Goal: Contribute content: Contribute content

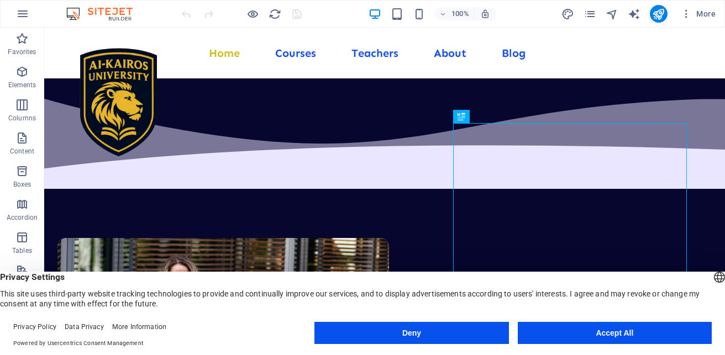
click at [636, 331] on button "Accept All" at bounding box center [614, 333] width 194 height 22
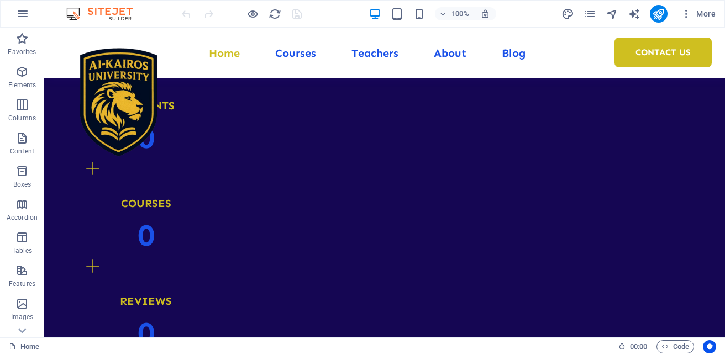
scroll to position [1259, 0]
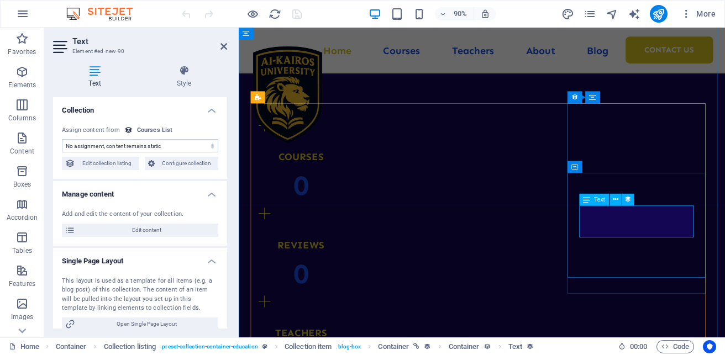
scroll to position [1367, 0]
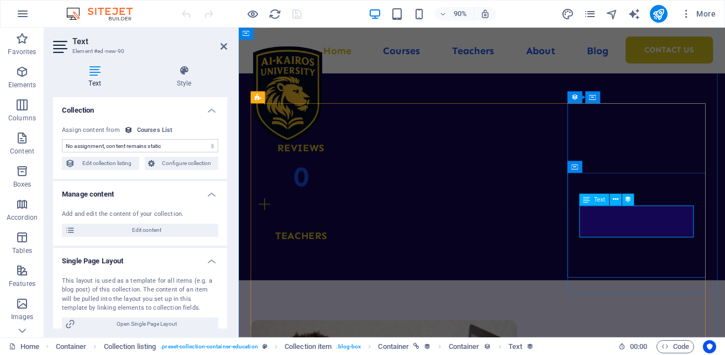
select select "our-course-introduction"
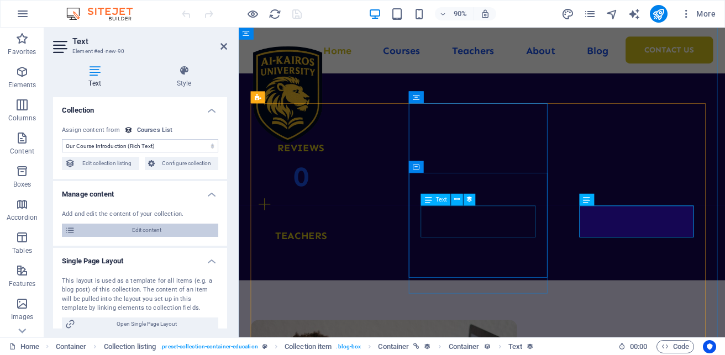
click at [162, 230] on span "Edit content" at bounding box center [146, 230] width 136 height 13
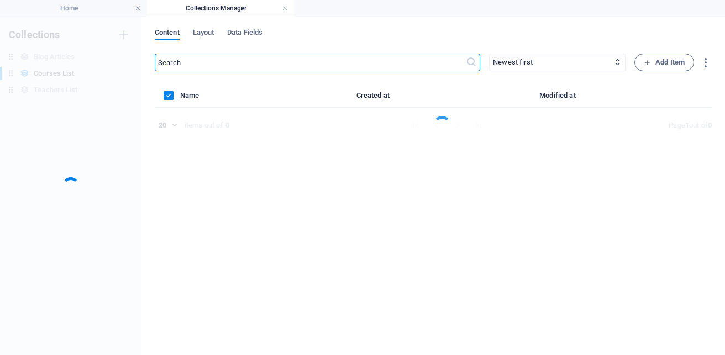
scroll to position [0, 0]
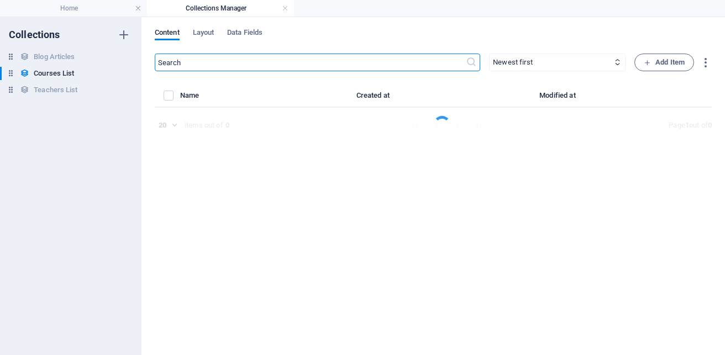
select select "Management"
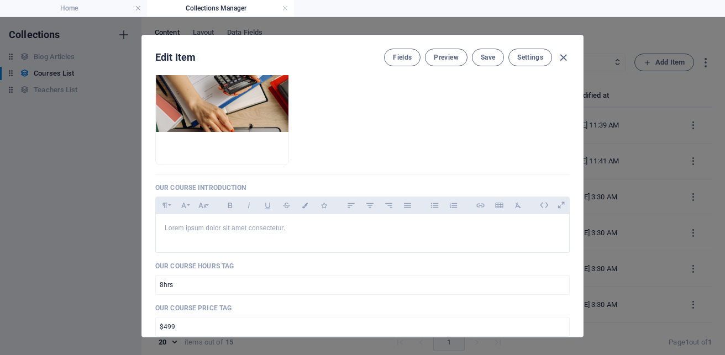
scroll to position [221, 0]
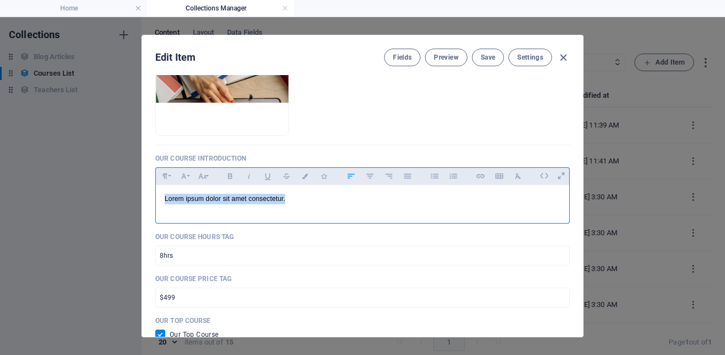
drag, startPoint x: 307, startPoint y: 202, endPoint x: 113, endPoint y: 176, distance: 196.1
click at [113, 176] on div "Edit Item Fields Preview Save Settings Our Course Title Management ​ Our Course…" at bounding box center [362, 186] width 725 height 338
drag, startPoint x: 273, startPoint y: 203, endPoint x: 132, endPoint y: 189, distance: 141.4
click at [132, 189] on div "Edit Item Fields Preview Save Settings Our Course Title Management ​ Our Course…" at bounding box center [362, 186] width 725 height 338
drag, startPoint x: 196, startPoint y: 197, endPoint x: 443, endPoint y: 207, distance: 247.1
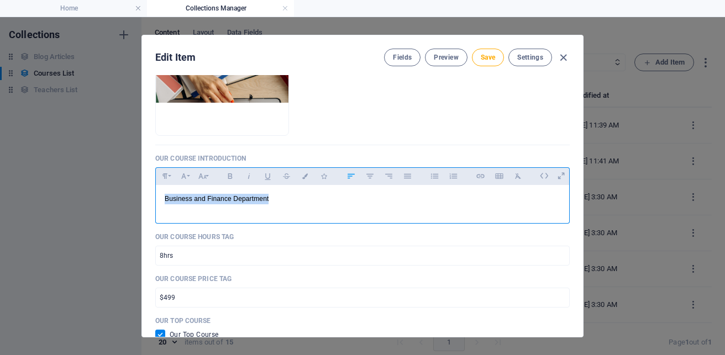
click at [443, 207] on div "Business and Finance Department" at bounding box center [362, 201] width 413 height 33
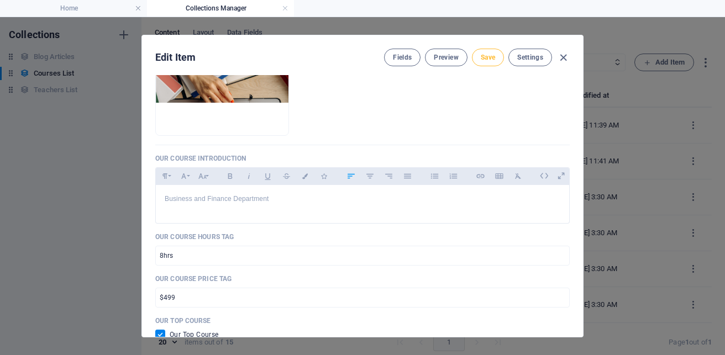
click at [492, 50] on button "Save" at bounding box center [488, 58] width 32 height 18
click at [405, 293] on input "$499" at bounding box center [362, 298] width 414 height 20
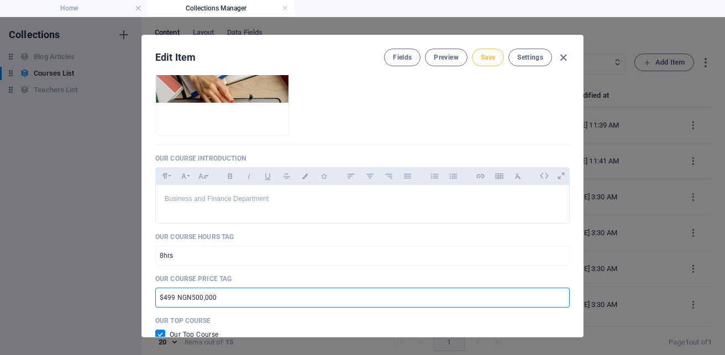
type input "$499 NGN500,000"
click at [483, 58] on span "Save" at bounding box center [487, 57] width 14 height 9
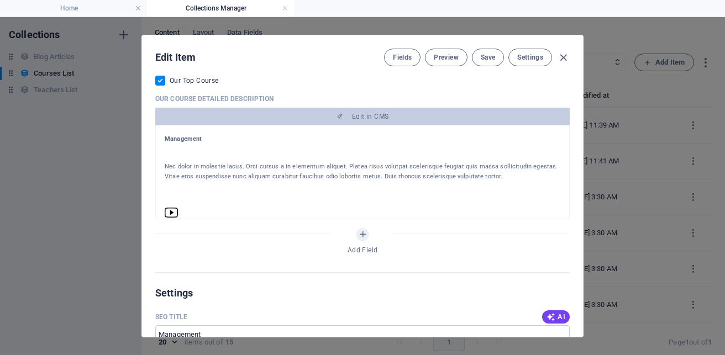
scroll to position [478, 0]
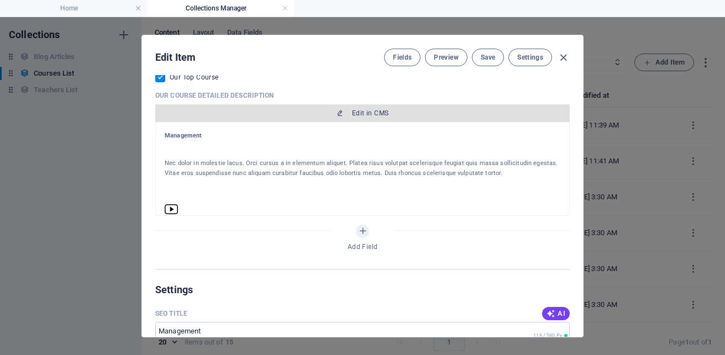
click at [425, 108] on button "Edit in CMS" at bounding box center [362, 113] width 414 height 18
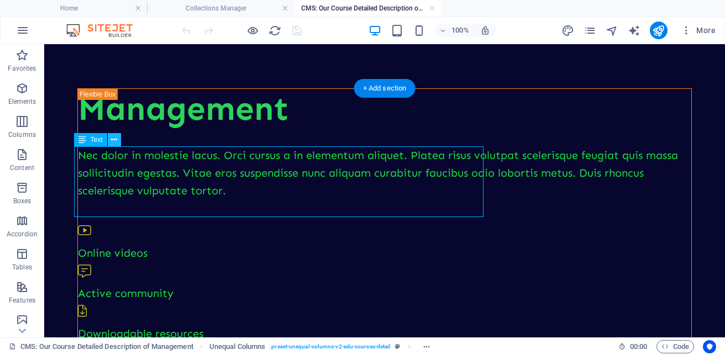
click at [113, 135] on icon at bounding box center [114, 140] width 6 height 12
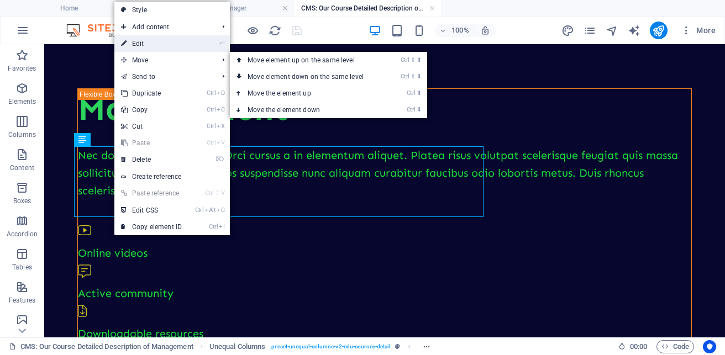
click at [142, 40] on link "⏎ Edit" at bounding box center [151, 43] width 74 height 17
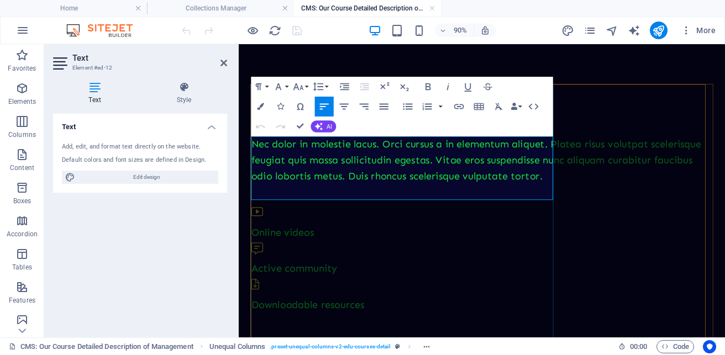
click at [315, 128] on icon "button" at bounding box center [319, 126] width 8 height 8
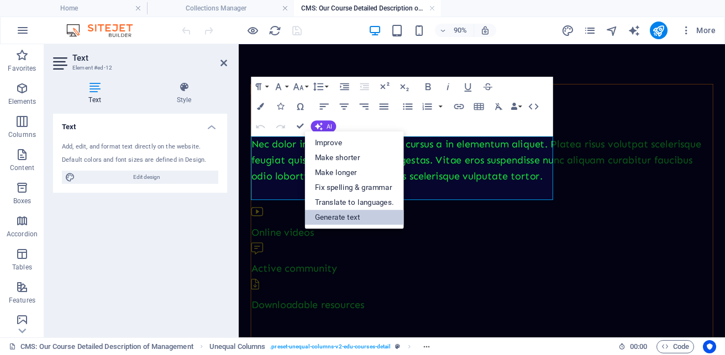
drag, startPoint x: 367, startPoint y: 210, endPoint x: 377, endPoint y: 463, distance: 253.1
click at [367, 211] on link "Generate text" at bounding box center [354, 216] width 99 height 15
select select "English"
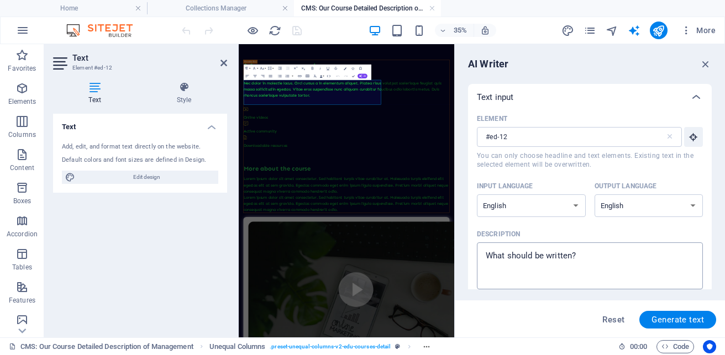
click at [567, 267] on textarea "Description x ​" at bounding box center [589, 266] width 215 height 36
type textarea "x"
type textarea "A"
type textarea "x"
type textarea "Ab"
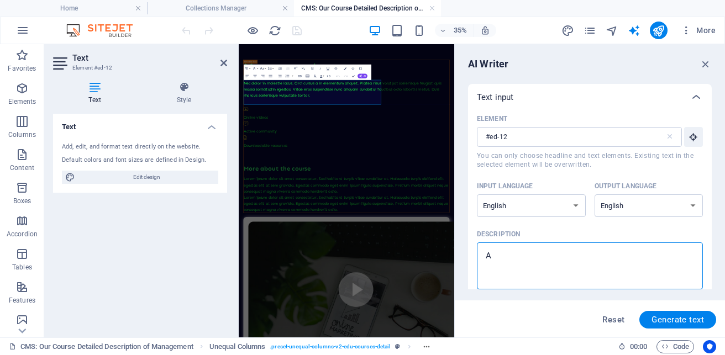
type textarea "x"
type textarea "Abo"
type textarea "x"
type textarea "Abou"
type textarea "x"
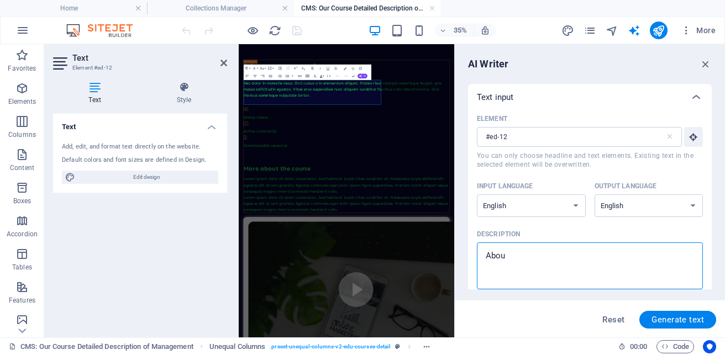
type textarea "About"
type textarea "x"
type textarea "Aboutj"
type textarea "x"
type textarea "Aboutj"
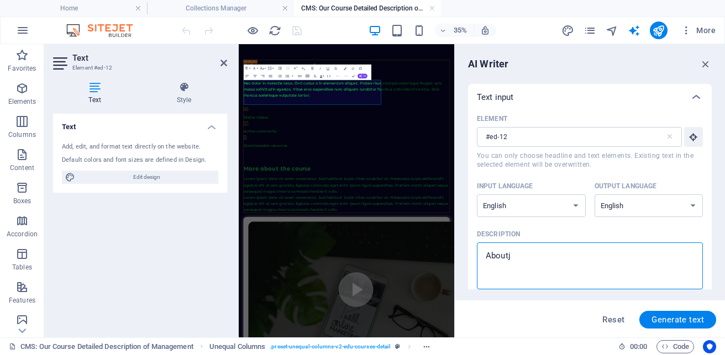
type textarea "x"
type textarea "Aboutj"
type textarea "x"
type textarea "About"
type textarea "x"
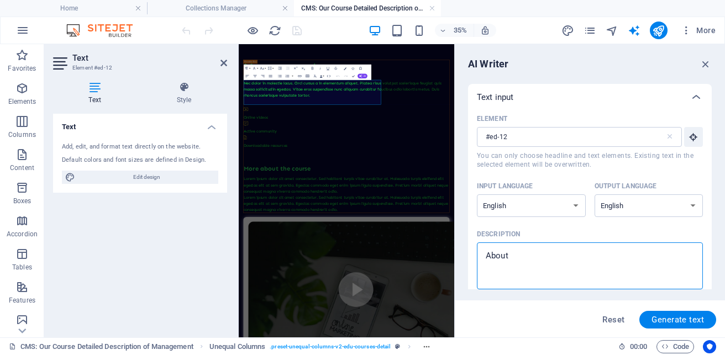
type textarea "About"
type textarea "x"
type textarea "About s"
type textarea "x"
type textarea "About sc"
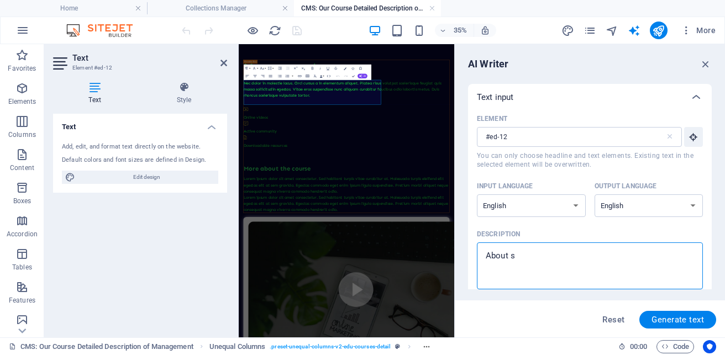
type textarea "x"
type textarea "About sch"
type textarea "x"
type textarea "About scho"
type textarea "x"
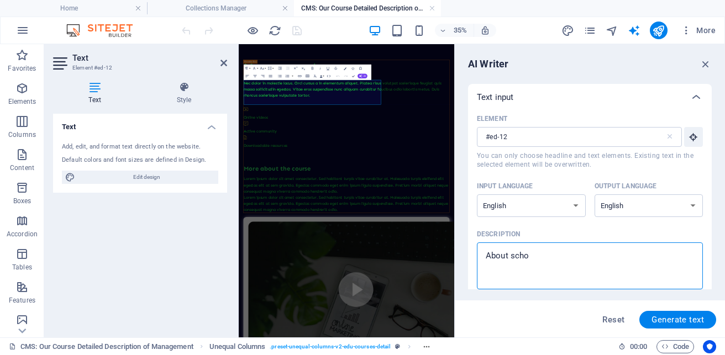
type textarea "About schol"
type textarea "x"
type textarea "About scho"
type textarea "x"
type textarea "About schoo"
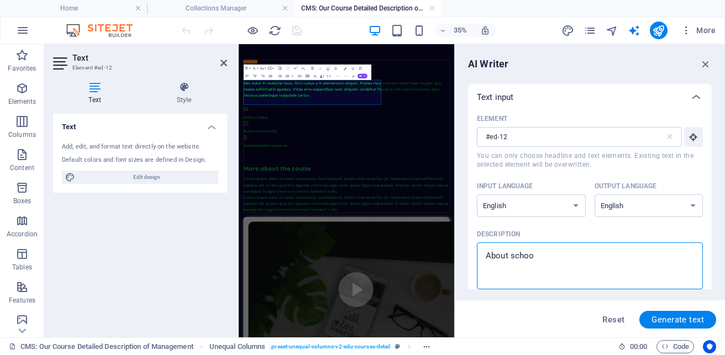
type textarea "x"
type textarea "About schoolk"
type textarea "x"
type textarea "About schoolk"
type textarea "x"
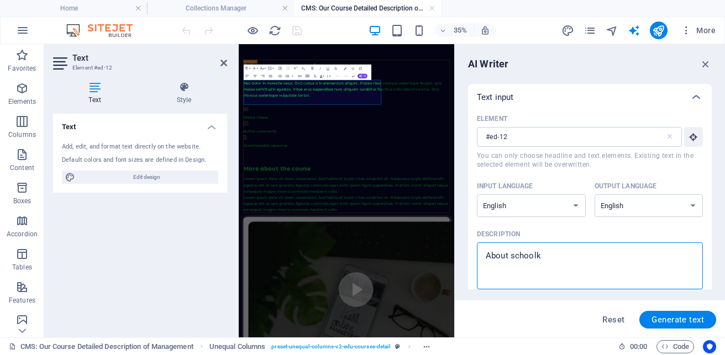
type textarea "About schoolk"
type textarea "x"
type textarea "About school"
type textarea "x"
type textarea "About schoolo"
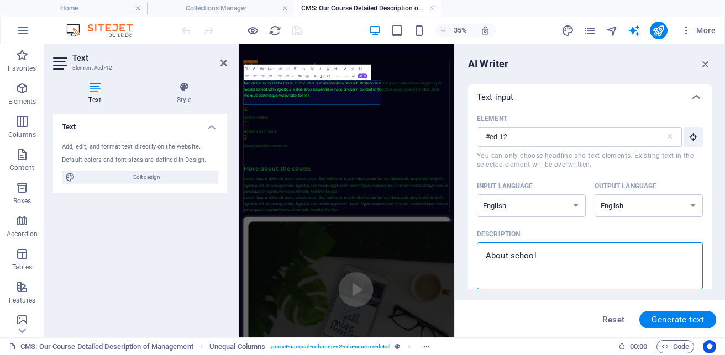
type textarea "x"
type textarea "About school"
type textarea "x"
type textarea "About school"
type textarea "x"
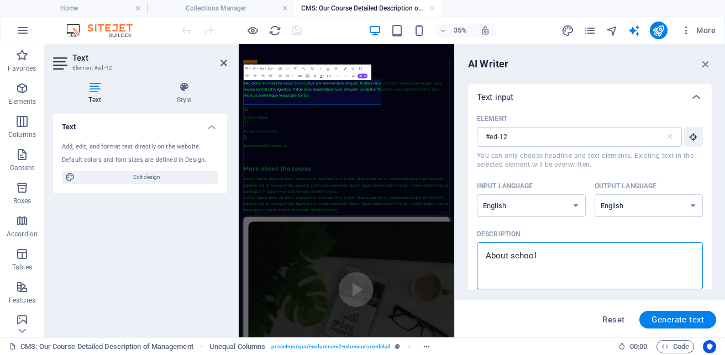
type textarea "About school o"
type textarea "x"
type textarea "About school of"
type textarea "x"
type textarea "About school of"
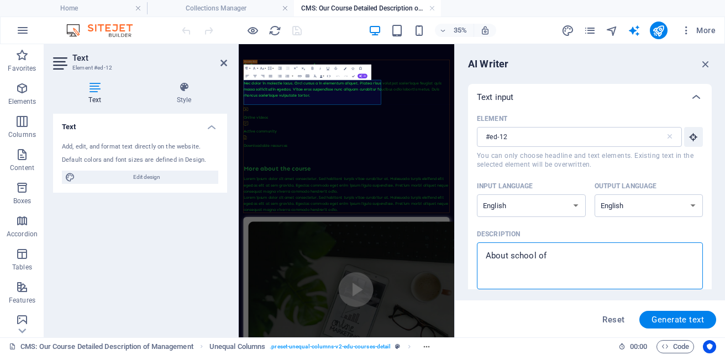
type textarea "x"
type textarea "About school of m"
type textarea "x"
type textarea "About school of ma"
type textarea "x"
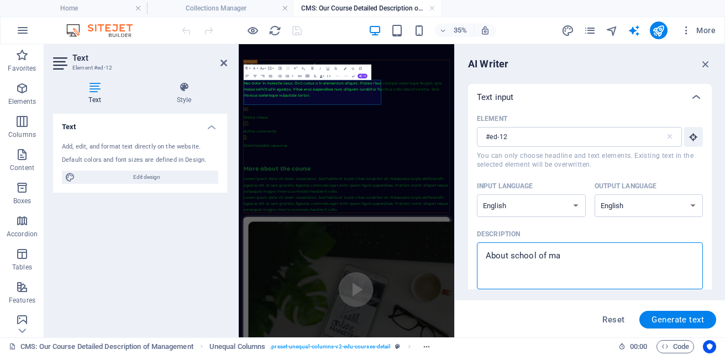
type textarea "About school of man"
type textarea "x"
type textarea "About school of mana"
type textarea "x"
type textarea "About school of manag"
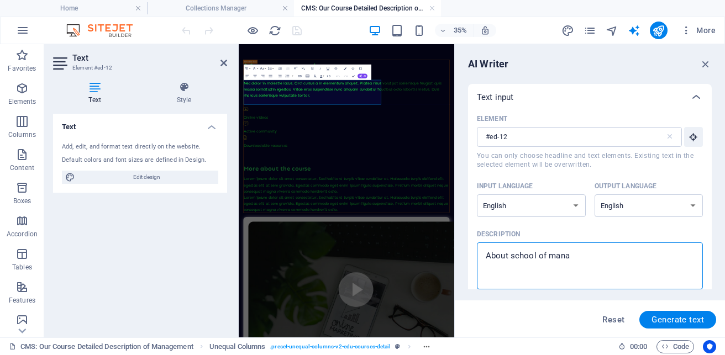
type textarea "x"
type textarea "About school of manage"
type textarea "x"
type textarea "About school of managem"
type textarea "x"
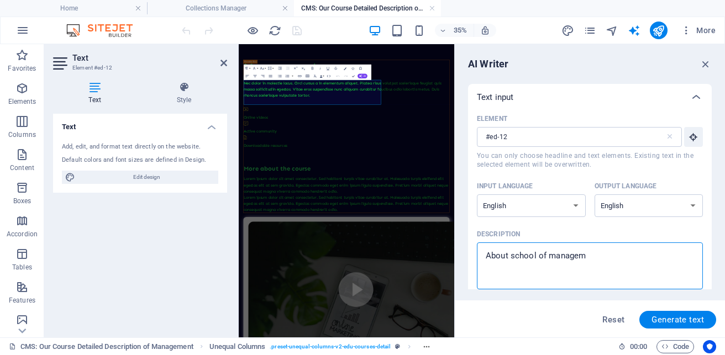
type textarea "About school of manageme"
type textarea "x"
type textarea "About school of managemen"
type textarea "x"
type textarea "About school of management"
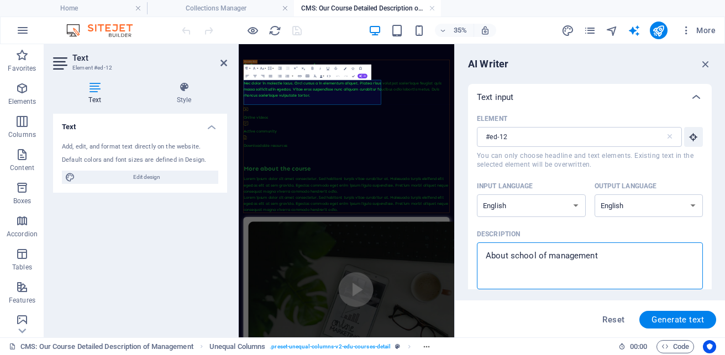
type textarea "x"
type textarea "About school of management"
click at [658, 316] on span "Generate text" at bounding box center [677, 319] width 52 height 9
type textarea "x"
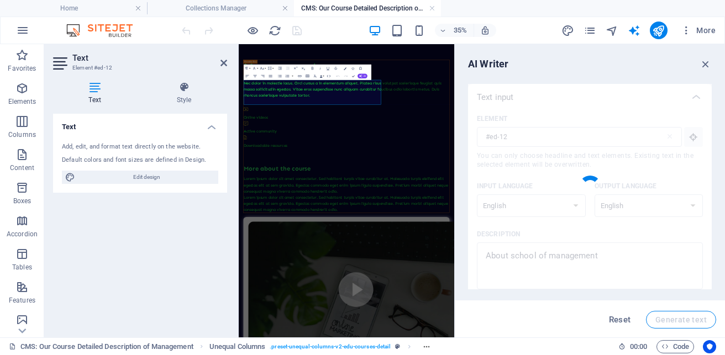
type textarea "x"
type textarea "Discover our School of Management, where innovative education and leadership de…"
type textarea "x"
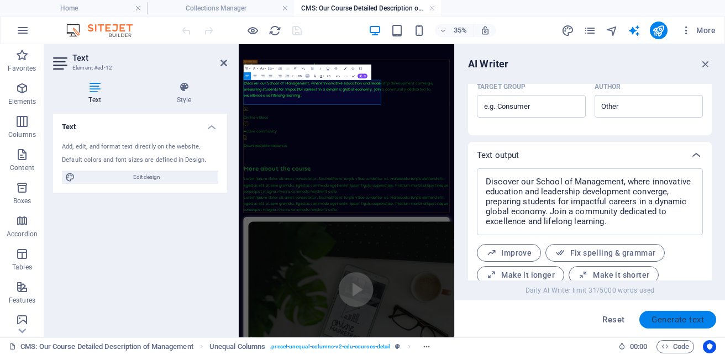
scroll to position [396, 0]
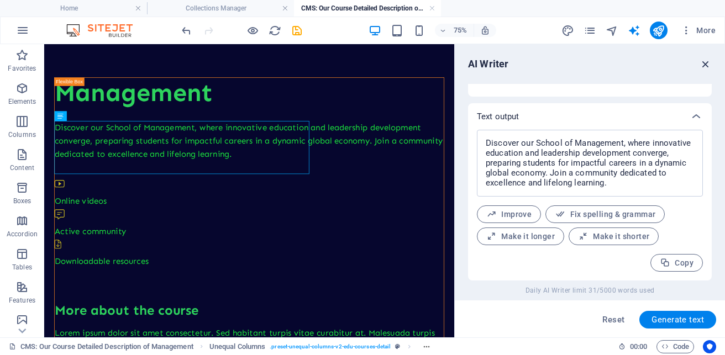
click at [706, 61] on icon "button" at bounding box center [705, 64] width 12 height 12
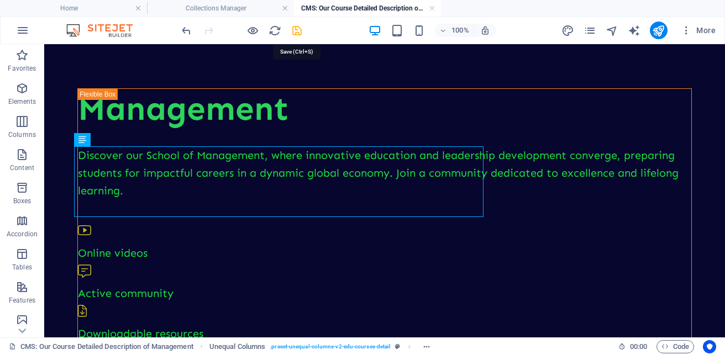
click at [297, 28] on icon "save" at bounding box center [296, 30] width 13 height 13
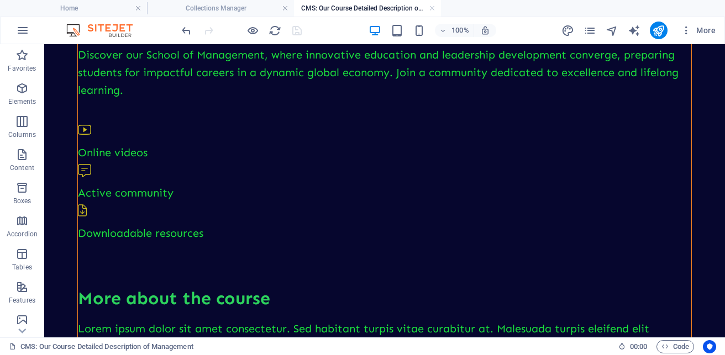
scroll to position [173, 0]
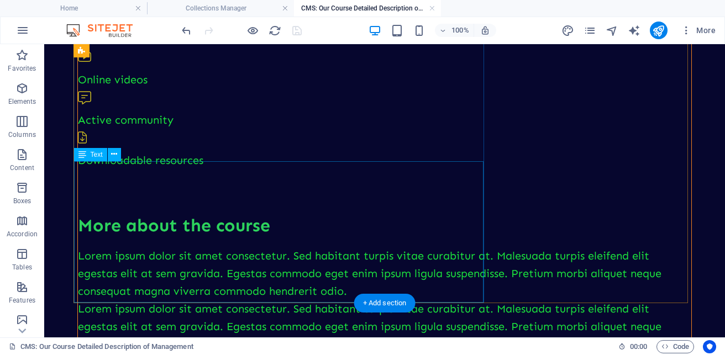
click at [209, 247] on div "Lorem ipsum dolor sit amet consectetur. Sed habitant turpis vitae curabitur at.…" at bounding box center [384, 300] width 613 height 106
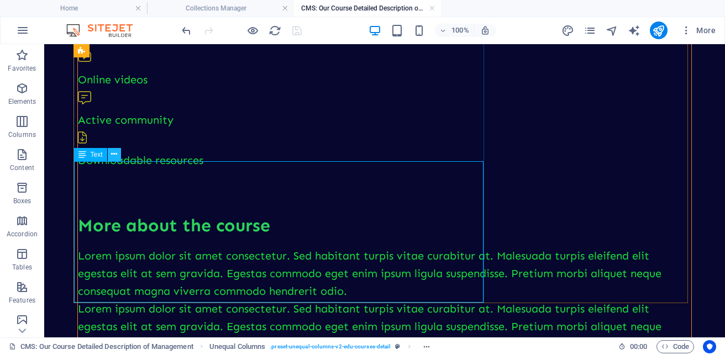
click at [120, 160] on button at bounding box center [114, 154] width 13 height 13
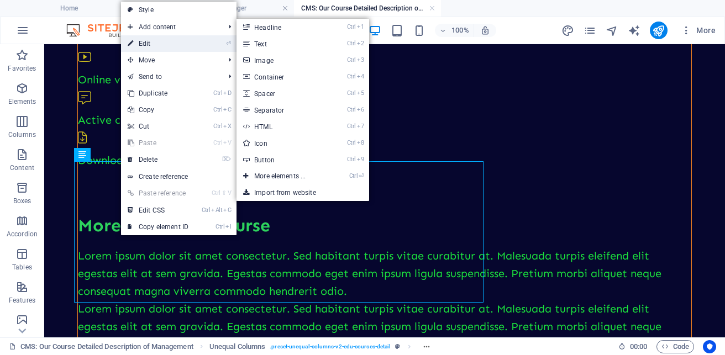
click at [155, 43] on link "⏎ Edit" at bounding box center [158, 43] width 74 height 17
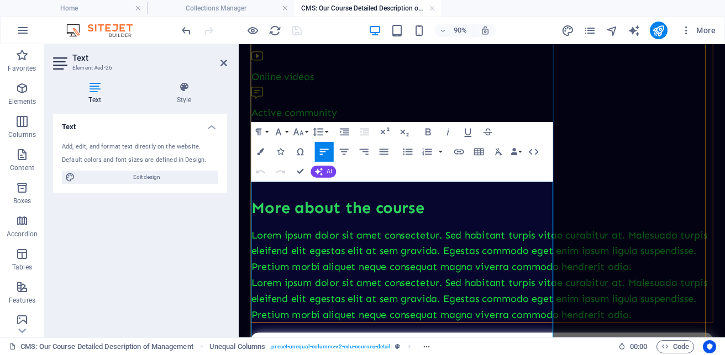
click at [259, 247] on p "Lorem ipsum dolor sit amet consectetur. Sed habitant turpis vitae curabitur at.…" at bounding box center [508, 273] width 512 height 53
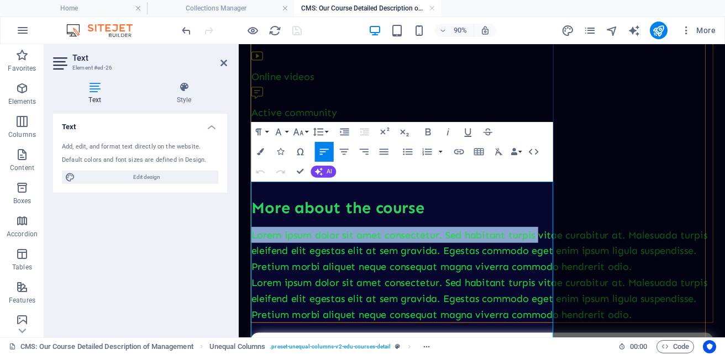
scroll to position [174, 0]
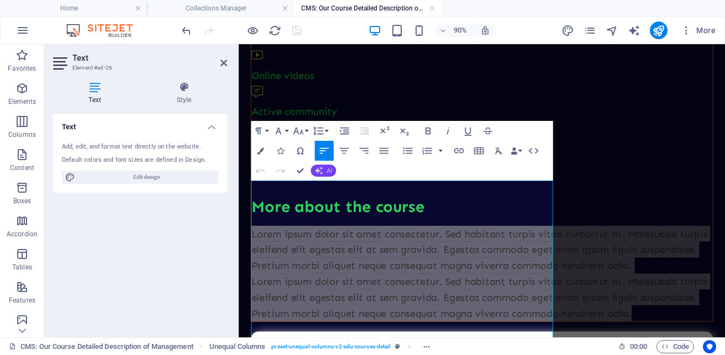
click at [324, 172] on button "AI" at bounding box center [323, 171] width 25 height 12
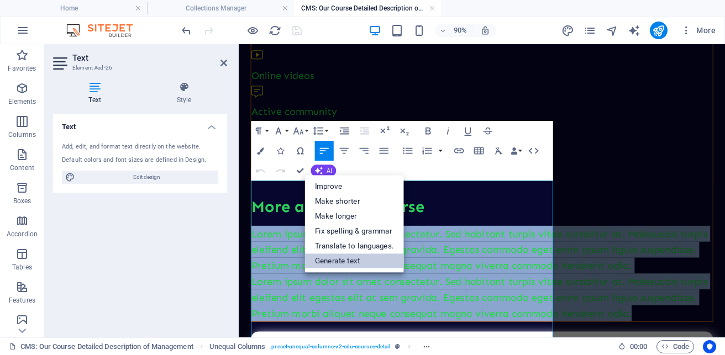
click at [367, 256] on link "Generate text" at bounding box center [354, 260] width 99 height 15
select select "English"
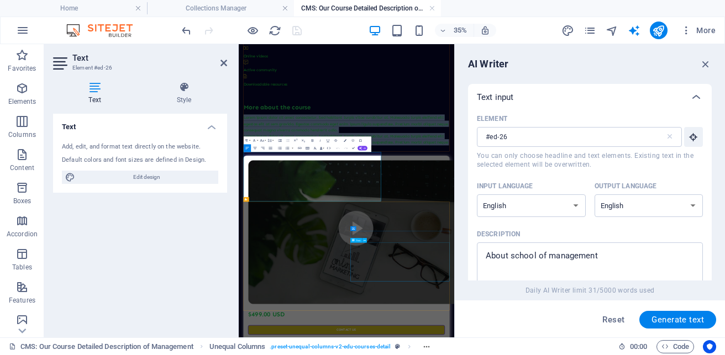
scroll to position [0, 0]
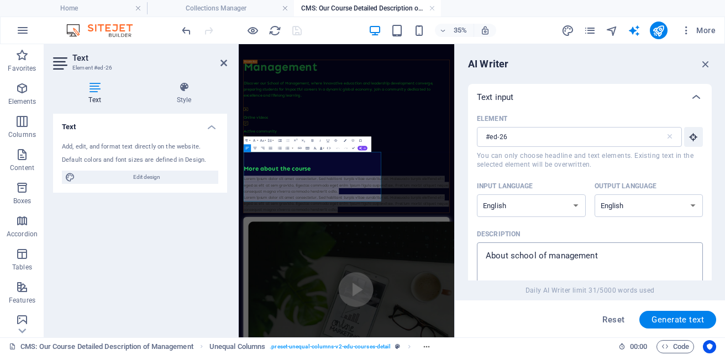
type textarea "x"
drag, startPoint x: 507, startPoint y: 255, endPoint x: 458, endPoint y: 245, distance: 50.7
click at [458, 245] on div "AI Writer Text input Element #ed-26 ​ You can only choose headline and text ele…" at bounding box center [589, 190] width 270 height 293
type textarea "C school of management"
type textarea "x"
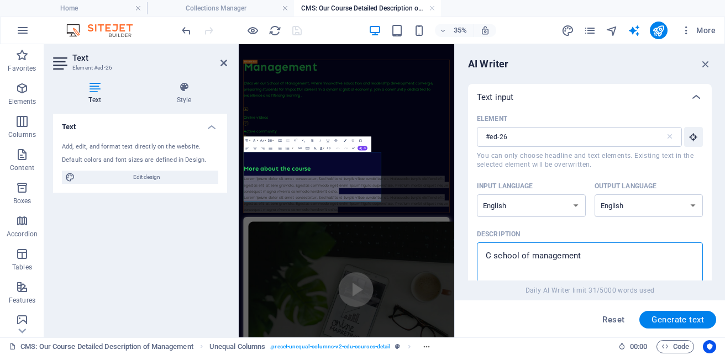
type textarea "Co school of management"
type textarea "x"
type textarea "Cou school of management"
type textarea "x"
type textarea "Cour school of management"
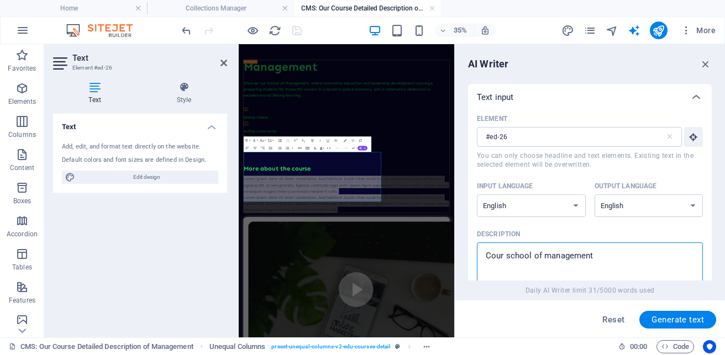
type textarea "x"
type textarea "Court school of management"
type textarea "x"
type textarea "Courts school of management"
type textarea "x"
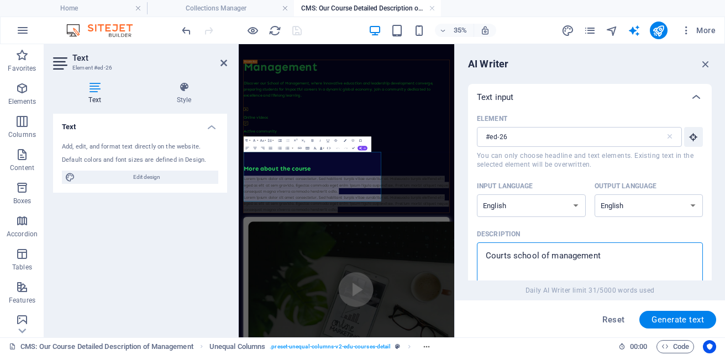
type textarea "Court school of management"
type textarea "x"
type textarea "Cour school of management"
type textarea "x"
type textarea "Cours school of management"
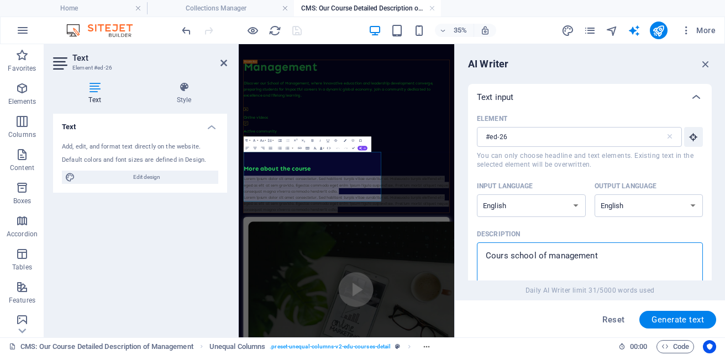
type textarea "x"
type textarea "Course school of management"
type textarea "x"
type textarea "Course school of management"
type textarea "x"
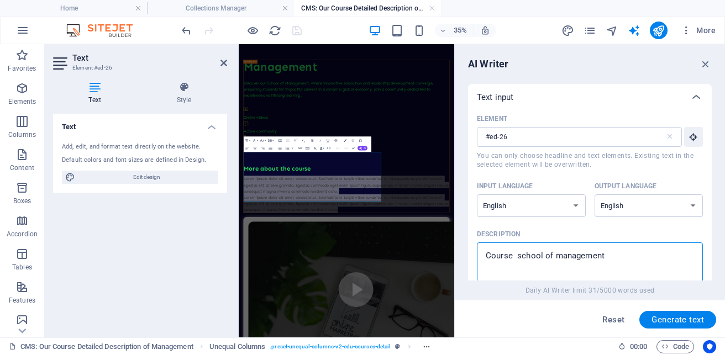
type textarea "Course O school of management"
type textarea "x"
type textarea "Course Ou school of management"
type textarea "x"
type textarea "Course Out school of management"
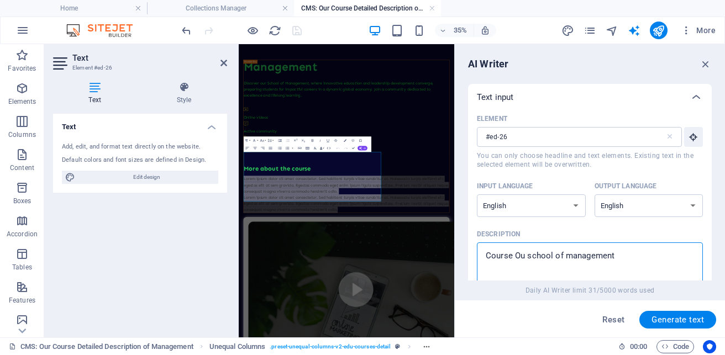
type textarea "x"
type textarea "Course Outl school of management"
type textarea "x"
type textarea "Course Outli school of management"
type textarea "x"
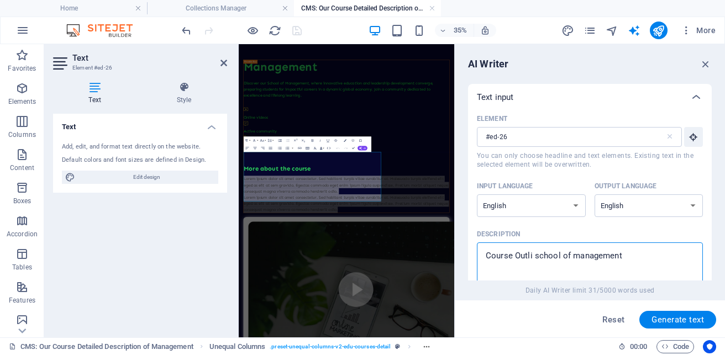
type textarea "Course Outlin school of management"
type textarea "x"
type textarea "Course Outline school of management"
type textarea "x"
type textarea "Course Outlin school of management"
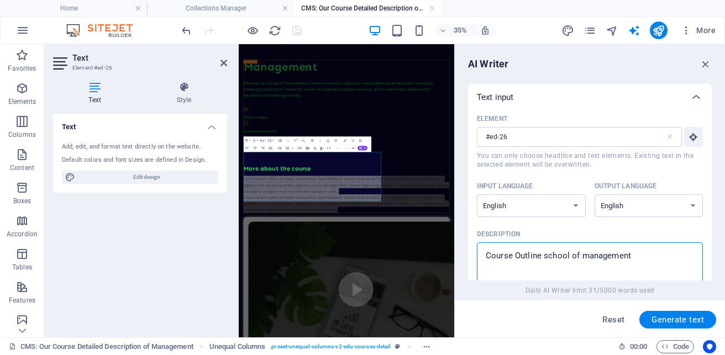
type textarea "x"
type textarea "Course Outli school of management"
type textarea "x"
type textarea "Course Outl school of management"
type textarea "x"
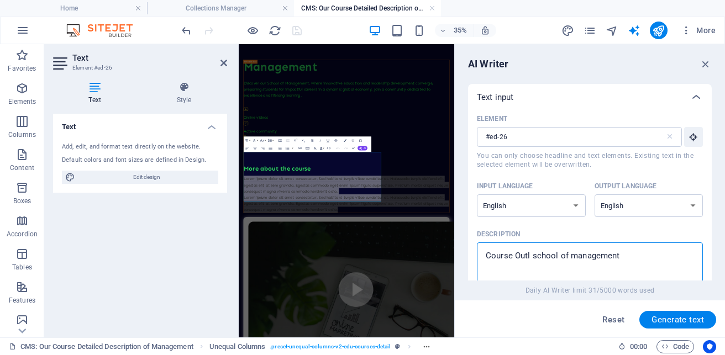
type textarea "Course Out school of management"
type textarea "x"
type textarea "Course Ou school of management"
type textarea "x"
type textarea "Course O school of management"
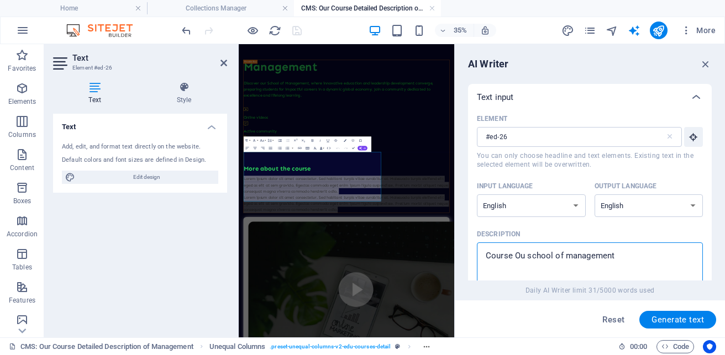
type textarea "x"
type textarea "Course school of management"
type textarea "x"
type textarea "Course M school of management"
type textarea "x"
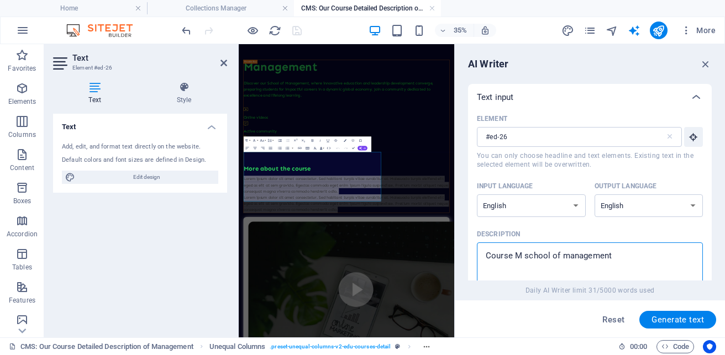
type textarea "Course Mo school of management"
type textarea "x"
type textarea "Course Mod school of management"
type textarea "x"
type textarea "Course Modu school of management"
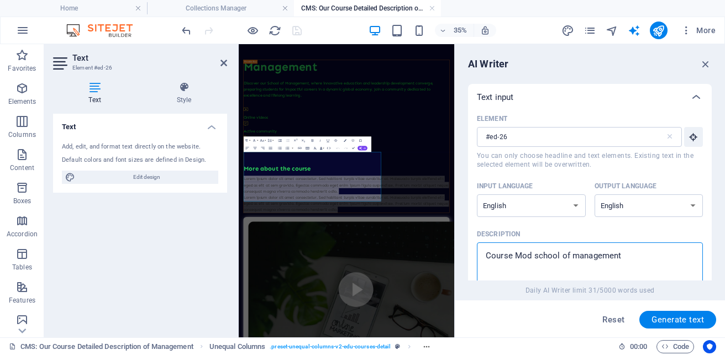
type textarea "x"
type textarea "Course Modul school of management"
type textarea "x"
type textarea "Course Module school of management"
type textarea "x"
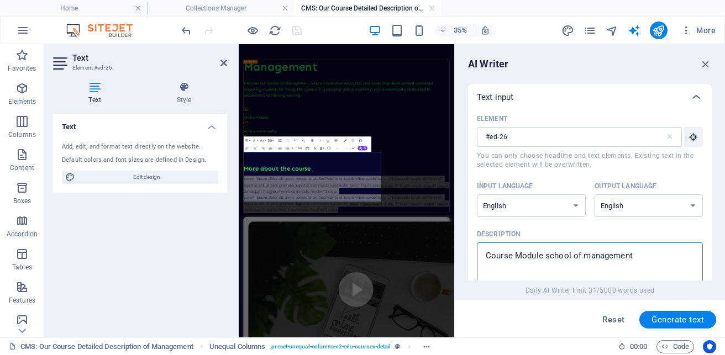
type textarea "Course Modules school of management"
type textarea "x"
type textarea "Course Modules school of management"
click at [661, 316] on span "Generate text" at bounding box center [677, 319] width 52 height 9
type textarea "x"
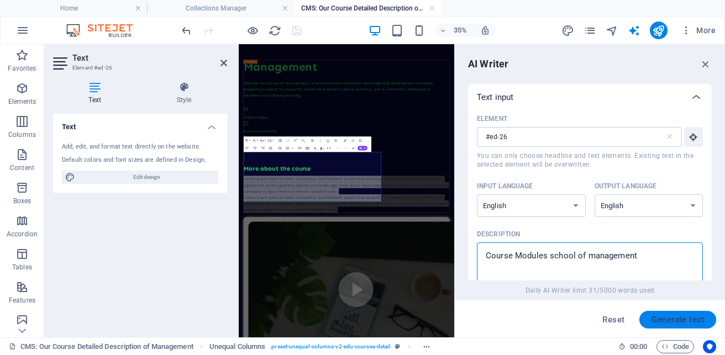
type textarea "x"
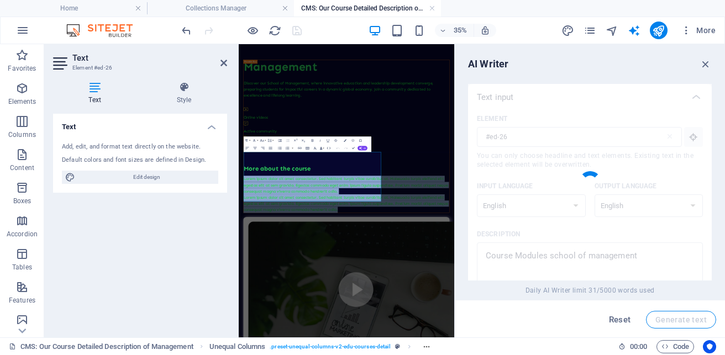
type textarea "x"
type textarea "Explore our dynamic course modules designed by the School of Management, focusi…"
type textarea "x"
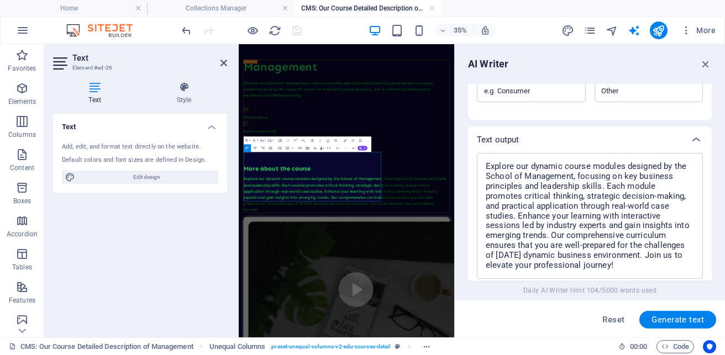
scroll to position [375, 0]
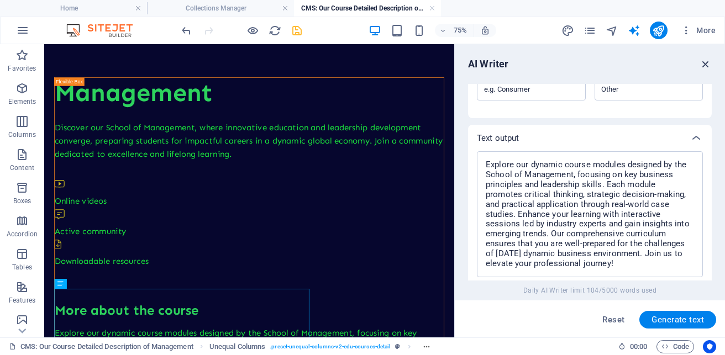
click at [706, 60] on icon "button" at bounding box center [705, 64] width 12 height 12
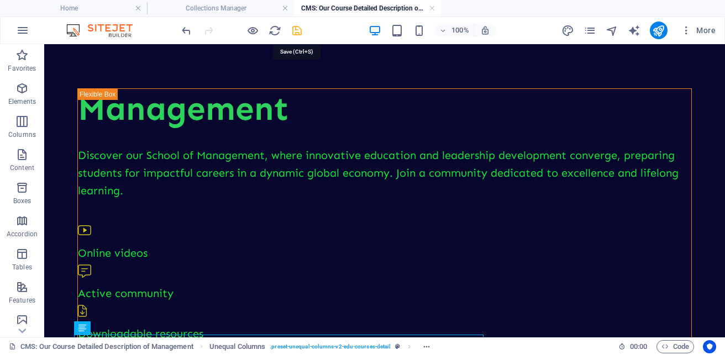
click at [297, 30] on icon "save" at bounding box center [296, 30] width 13 height 13
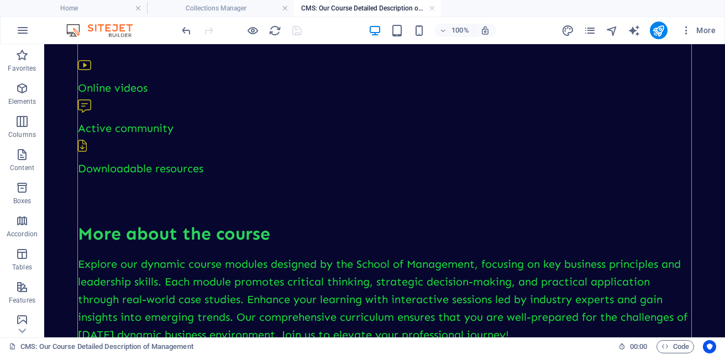
scroll to position [104, 0]
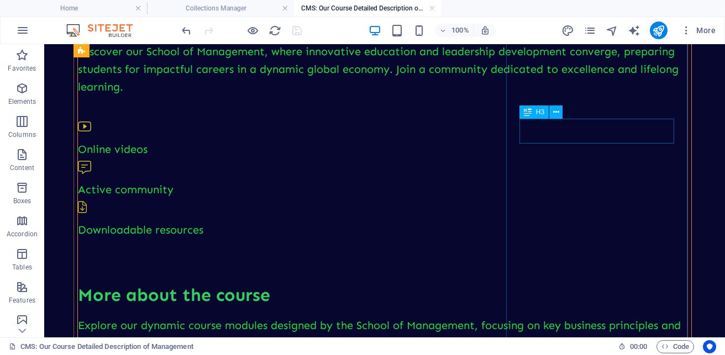
click at [561, 116] on button at bounding box center [555, 111] width 13 height 13
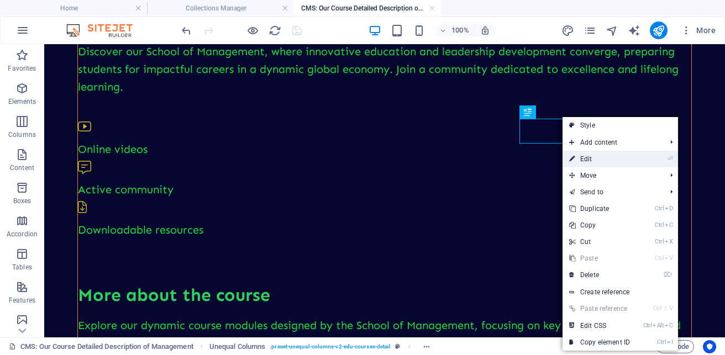
click at [582, 161] on link "⏎ Edit" at bounding box center [599, 159] width 74 height 17
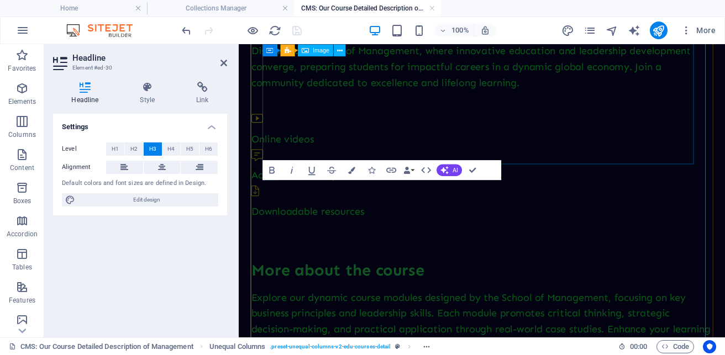
scroll to position [707, 0]
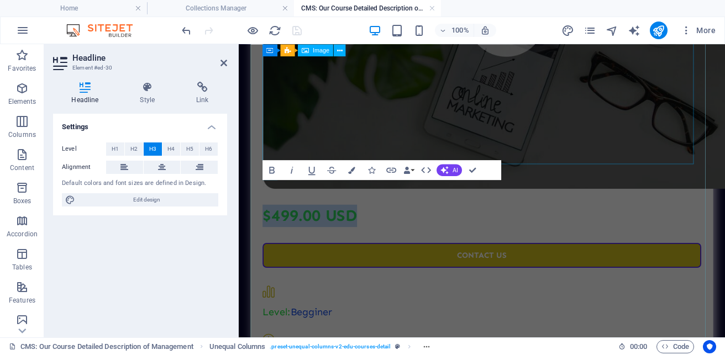
click at [530, 222] on h3 "$499.00 USD" at bounding box center [508, 234] width 487 height 25
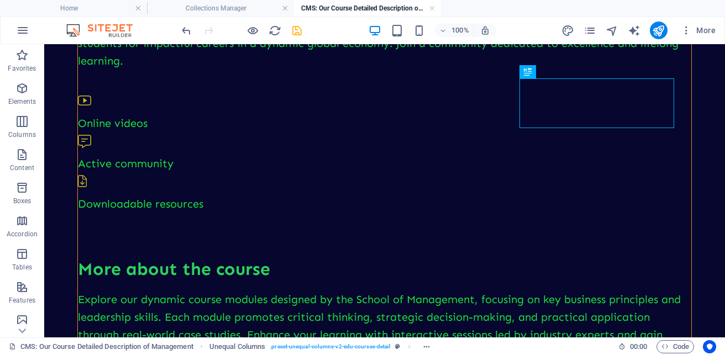
scroll to position [147, 0]
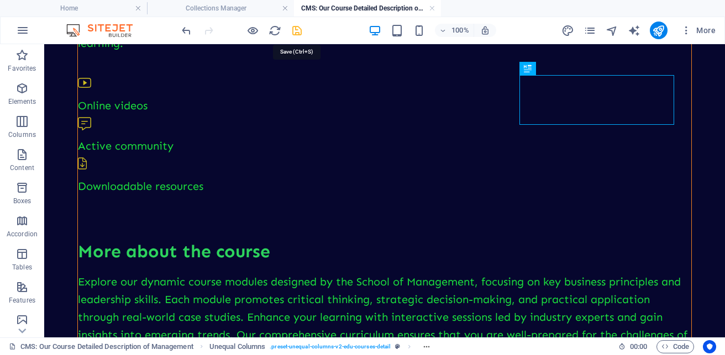
click at [297, 31] on icon "save" at bounding box center [296, 30] width 13 height 13
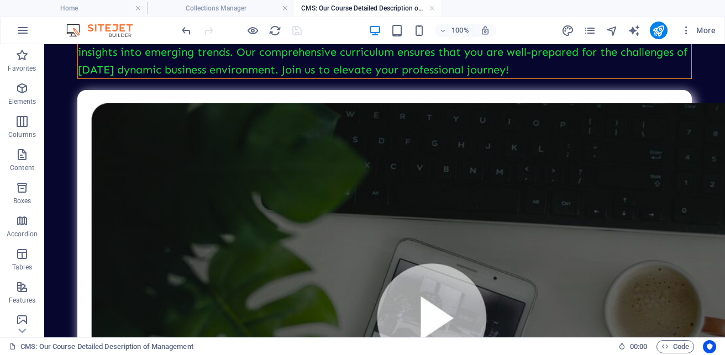
scroll to position [454, 0]
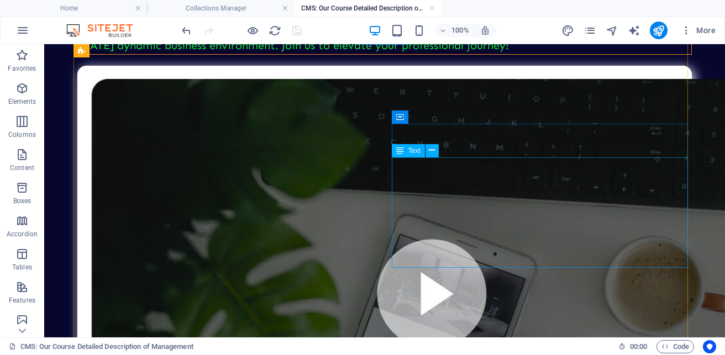
click at [433, 153] on icon at bounding box center [432, 151] width 6 height 12
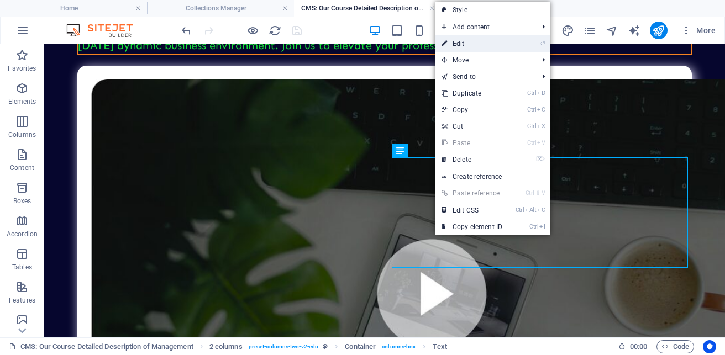
click at [458, 43] on link "⏎ Edit" at bounding box center [472, 43] width 74 height 17
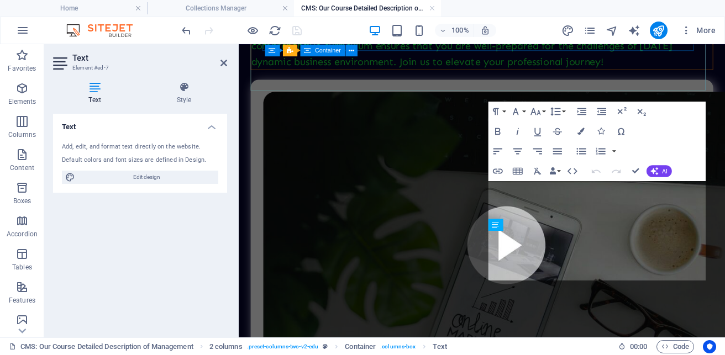
scroll to position [1049, 0]
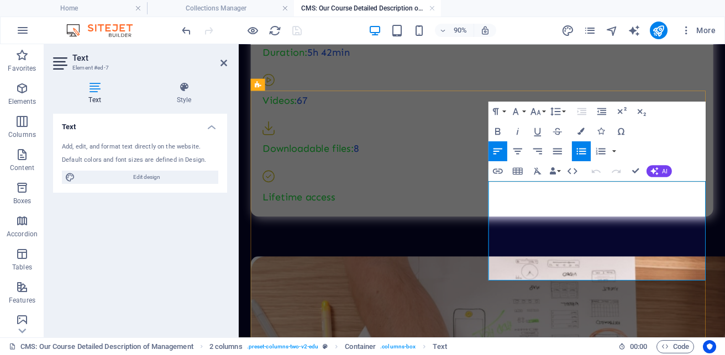
drag, startPoint x: 579, startPoint y: 224, endPoint x: 523, endPoint y: 197, distance: 62.2
click at [663, 170] on span "AI" at bounding box center [665, 171] width 6 height 6
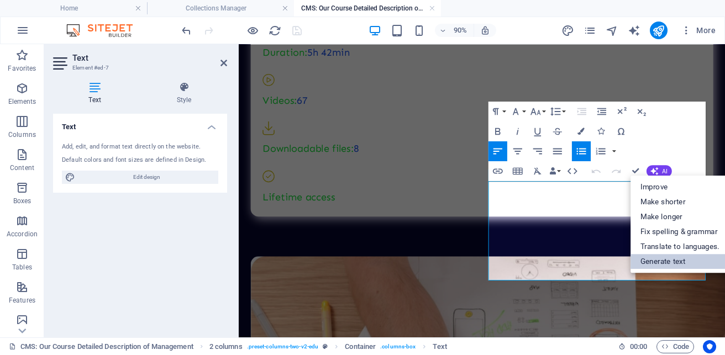
click at [662, 262] on link "Generate text" at bounding box center [679, 261] width 99 height 15
select select "English"
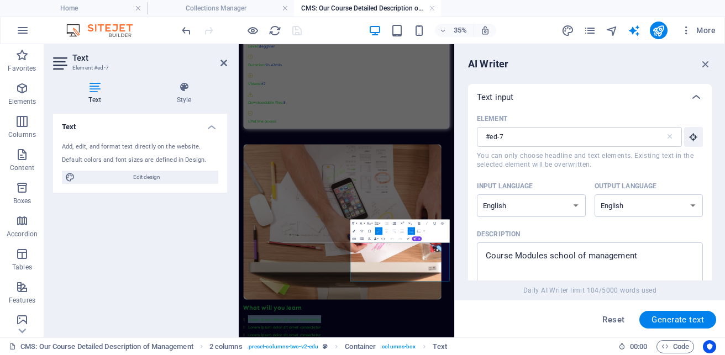
scroll to position [0, 0]
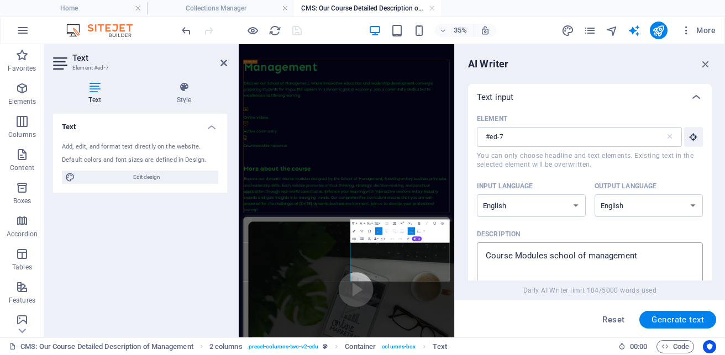
click at [485, 258] on textarea "Course Modules school of management" at bounding box center [589, 266] width 215 height 36
type textarea "x"
type textarea "wCourse Modules school of management"
type textarea "x"
type textarea "whCourse Modules school of management"
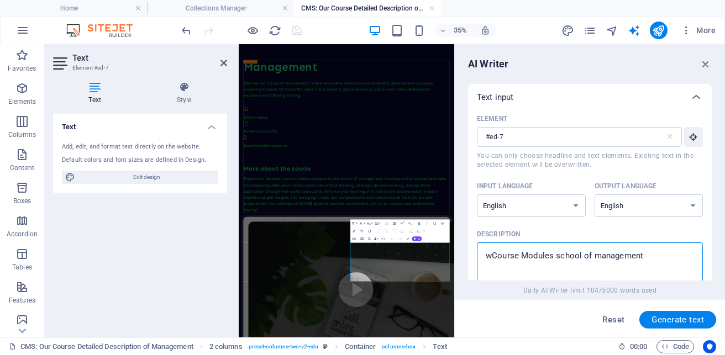
type textarea "x"
type textarea "whaCourse Modules school of management"
type textarea "x"
type textarea "whatCourse Modules school of management"
type textarea "x"
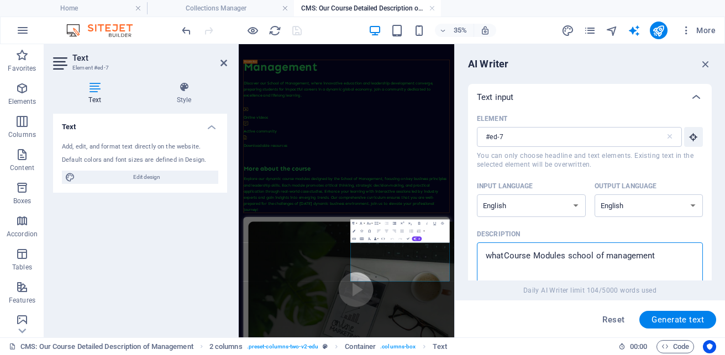
type textarea "what Course Modules school of management"
type textarea "x"
type textarea "what tCourse Modules school of management"
type textarea "x"
type textarea "what toCourse Modules school of management"
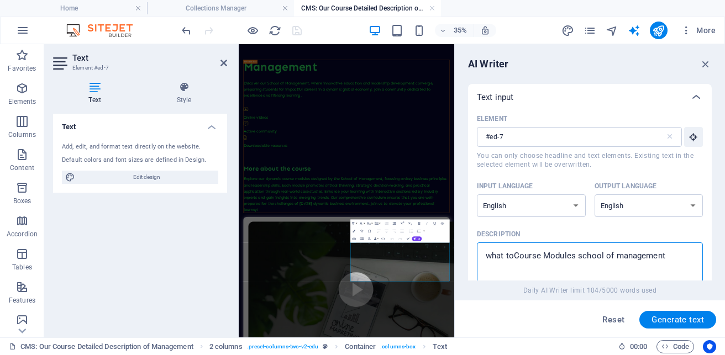
type textarea "x"
type textarea "what to sCourse Modules school of management"
type textarea "x"
type textarea "what to Course Modules school of management"
type textarea "x"
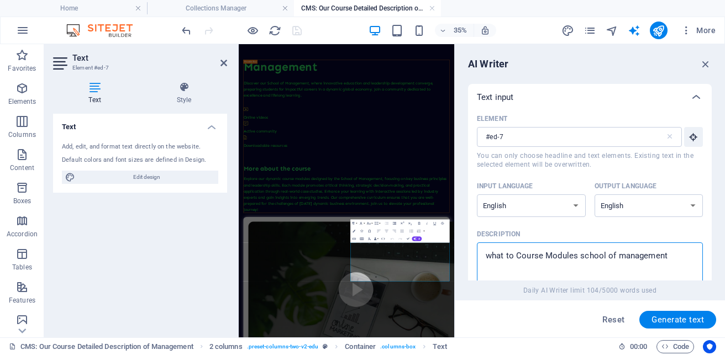
type textarea "what to kCourse Modules school of management"
type textarea "x"
type textarea "what to kaCourse Modules school of management"
type textarea "x"
type textarea "what to kCourse Modules school of management"
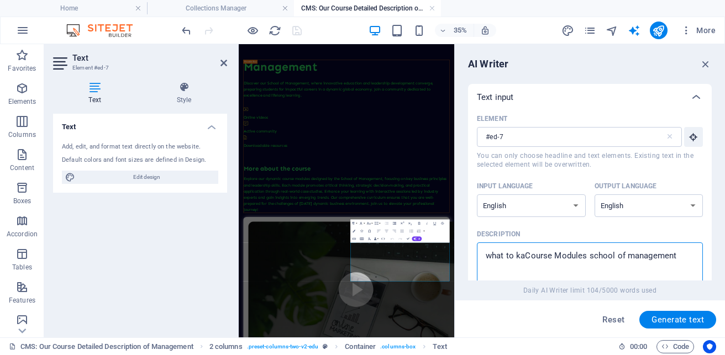
type textarea "x"
type textarea "what to Course Modules school of management"
type textarea "x"
type textarea "what to lCourse Modules school of management"
type textarea "x"
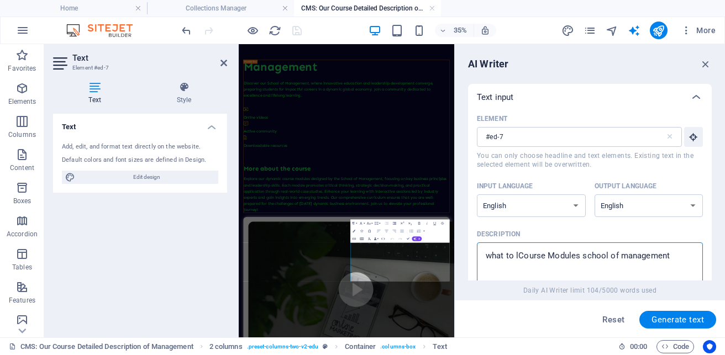
type textarea "what to [PERSON_NAME] Modules school of management"
type textarea "x"
type textarea "what to larCourse Modules school of management"
type textarea "x"
type textarea "what to [PERSON_NAME] Modules school of management"
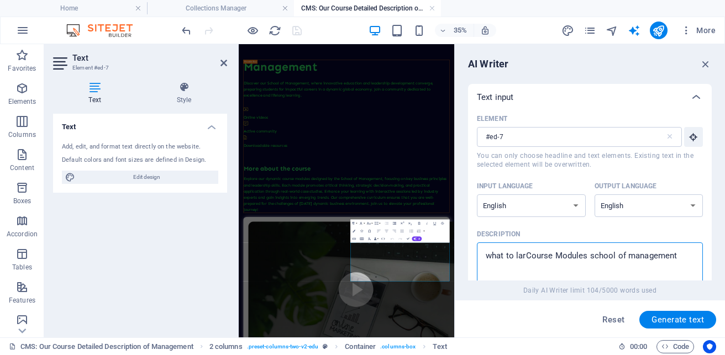
type textarea "x"
click at [668, 325] on button "Generate text" at bounding box center [677, 320] width 77 height 18
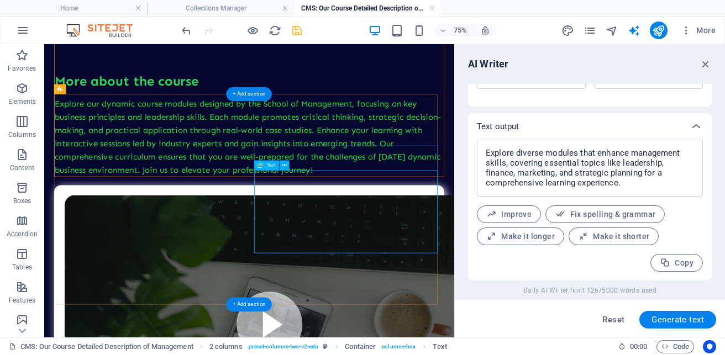
scroll to position [1038, 0]
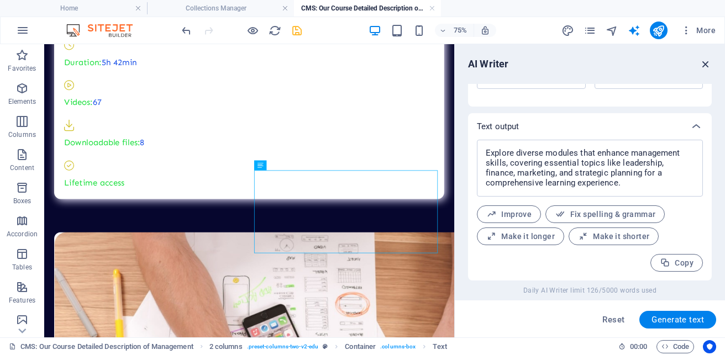
click at [708, 62] on icon "button" at bounding box center [705, 64] width 12 height 12
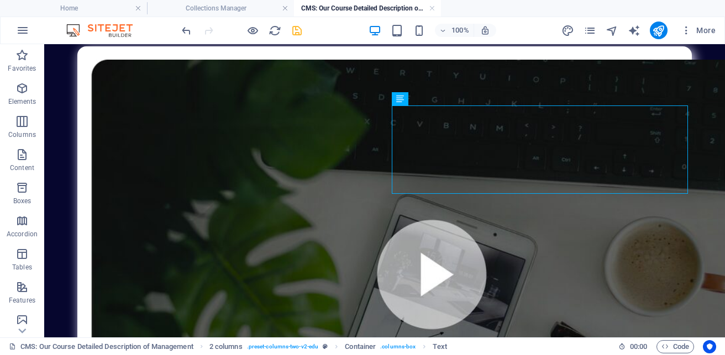
scroll to position [517, 0]
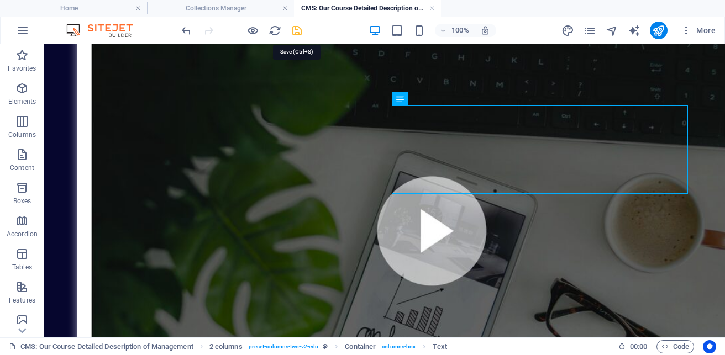
click at [298, 29] on icon "save" at bounding box center [296, 30] width 13 height 13
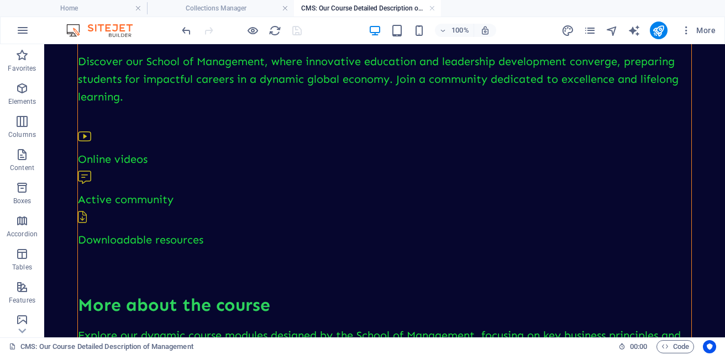
scroll to position [0, 0]
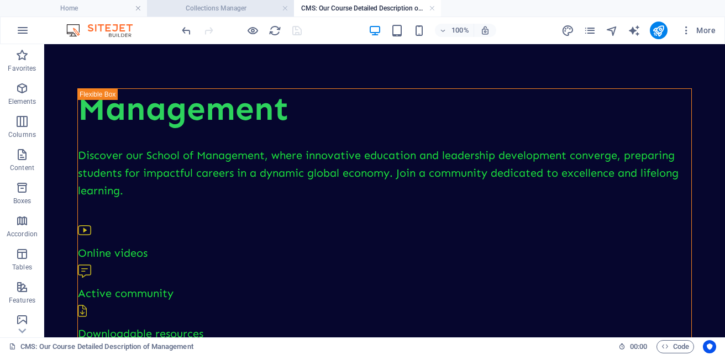
click at [197, 4] on h4 "Collections Manager" at bounding box center [220, 8] width 147 height 12
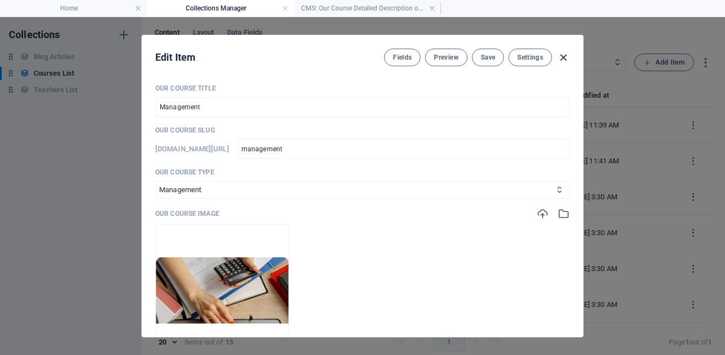
click at [565, 58] on icon "button" at bounding box center [563, 57] width 13 height 13
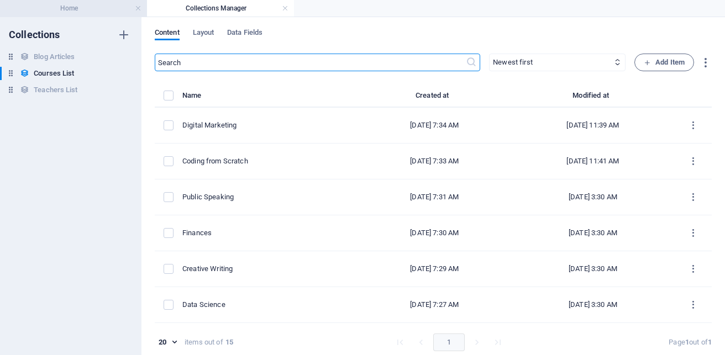
click at [67, 3] on h4 "Home" at bounding box center [73, 8] width 147 height 12
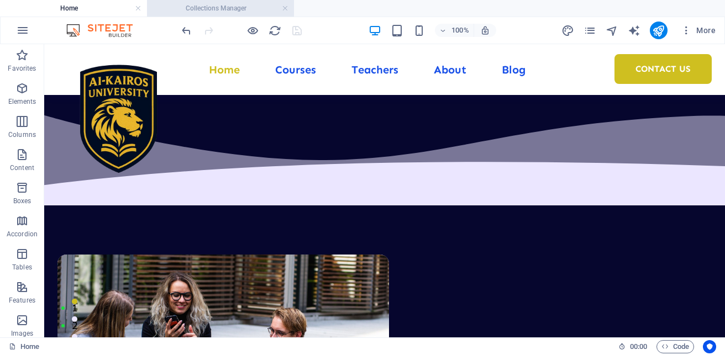
scroll to position [1367, 0]
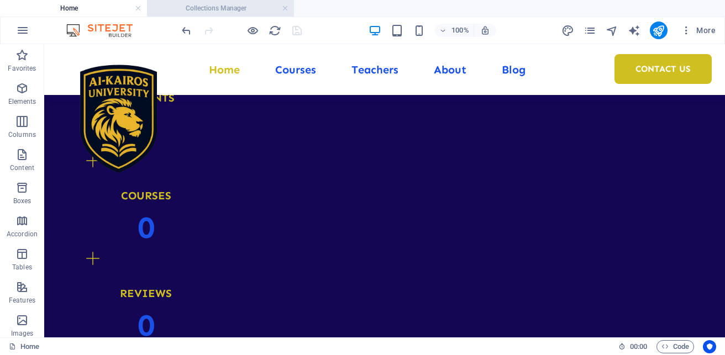
click at [215, 8] on h4 "Collections Manager" at bounding box center [220, 8] width 147 height 12
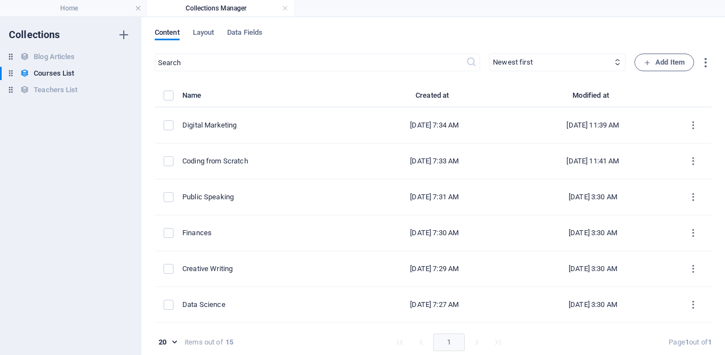
scroll to position [0, 0]
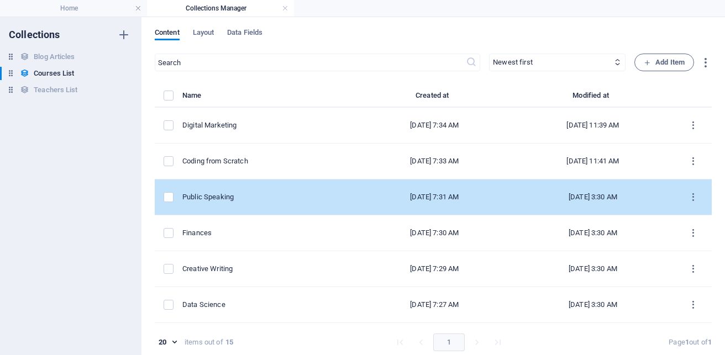
click at [215, 196] on div "Public Speaking" at bounding box center [265, 197] width 166 height 10
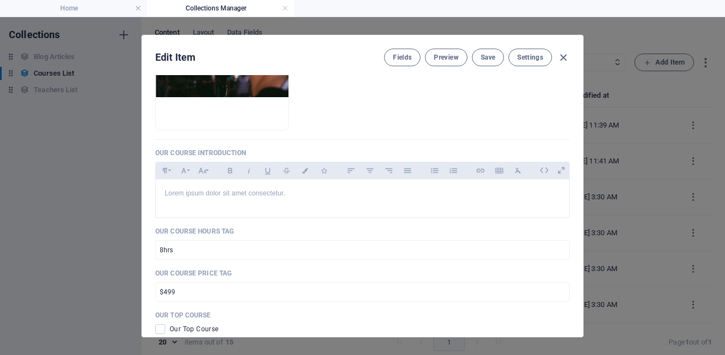
scroll to position [292, 0]
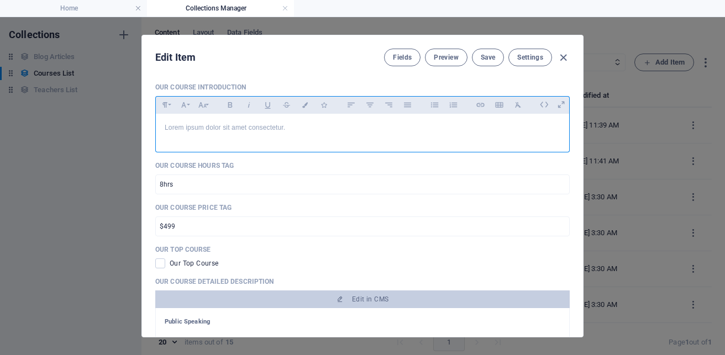
click at [318, 135] on div "Lorem ipsum dolor sit amet consectetur." at bounding box center [362, 130] width 413 height 33
drag, startPoint x: 318, startPoint y: 135, endPoint x: 125, endPoint y: 105, distance: 195.1
click at [125, 105] on div "Edit Item Fields Preview Save Settings Our Course Title Public Speaking ​ Our C…" at bounding box center [362, 186] width 725 height 338
click at [495, 62] on button "Save" at bounding box center [488, 58] width 32 height 18
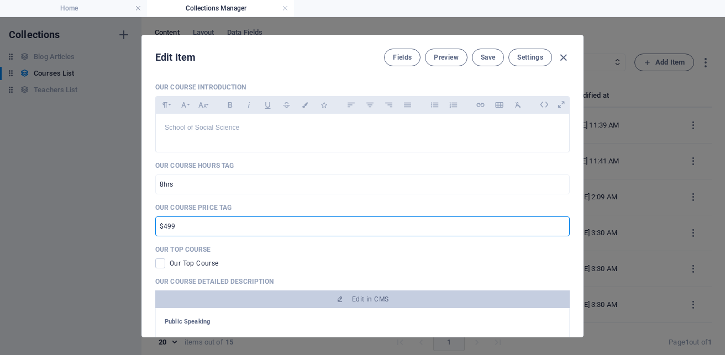
click at [293, 229] on input "$499" at bounding box center [362, 226] width 414 height 20
click at [488, 61] on span "Save" at bounding box center [487, 57] width 14 height 9
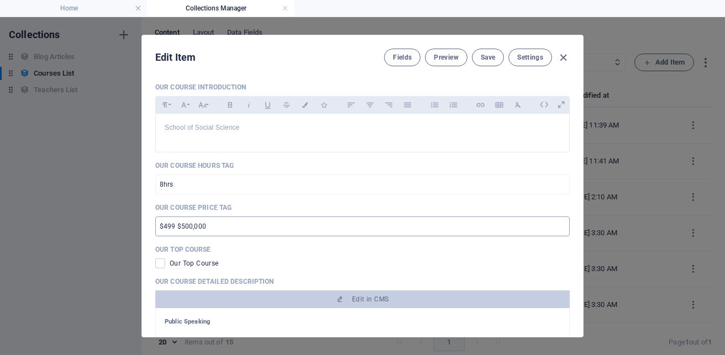
click at [177, 228] on input "$499 $500,000" at bounding box center [362, 226] width 414 height 20
click at [176, 223] on input "$499 $500,000" at bounding box center [362, 226] width 414 height 20
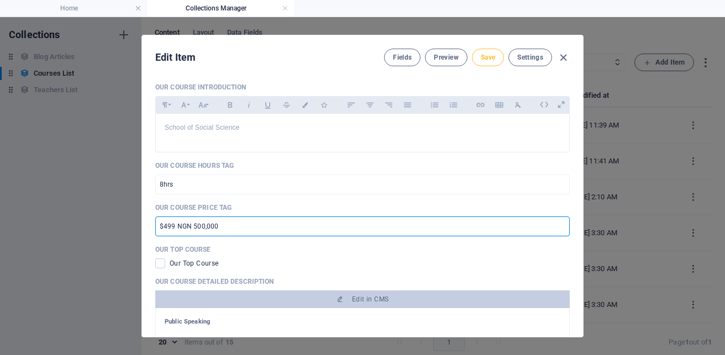
click at [487, 54] on span "Save" at bounding box center [487, 57] width 14 height 9
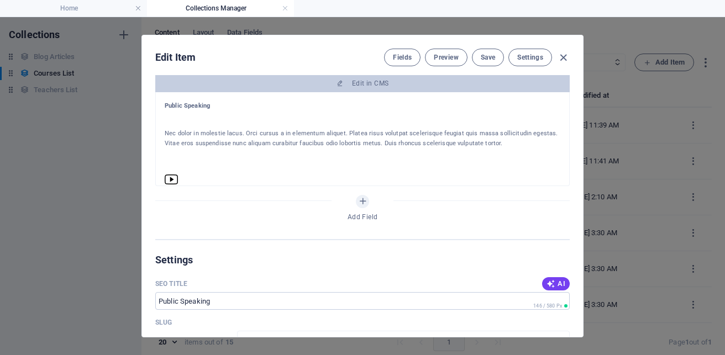
scroll to position [511, 0]
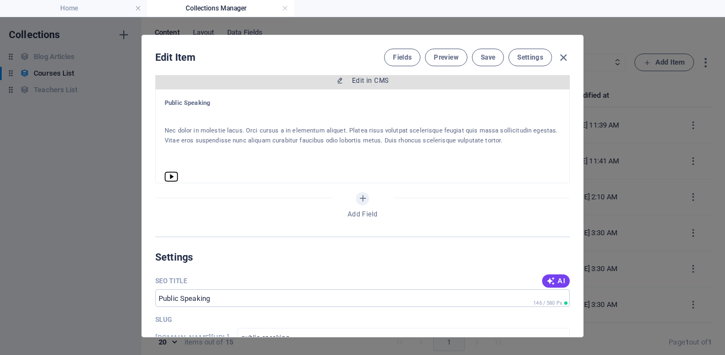
click at [402, 83] on span "Edit in CMS" at bounding box center [362, 80] width 405 height 9
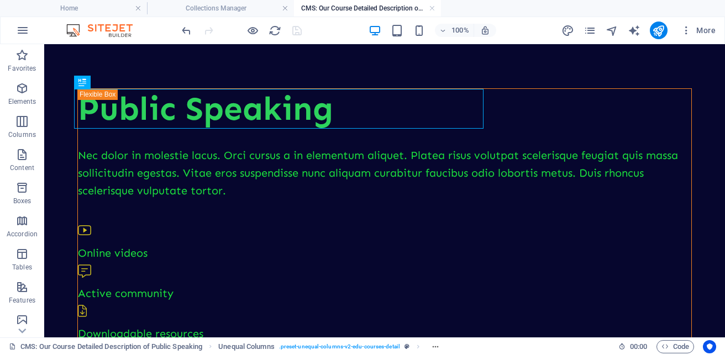
scroll to position [0, 0]
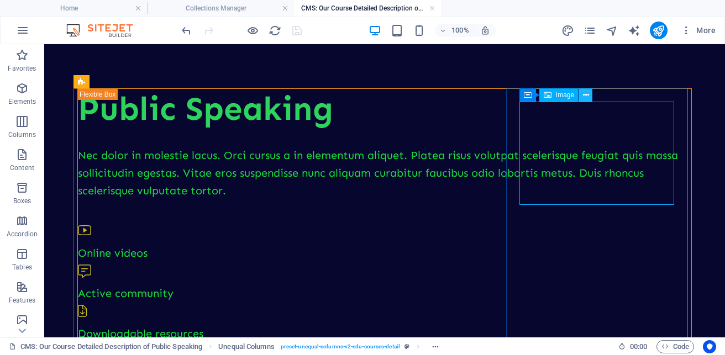
click at [586, 97] on icon at bounding box center [586, 95] width 6 height 12
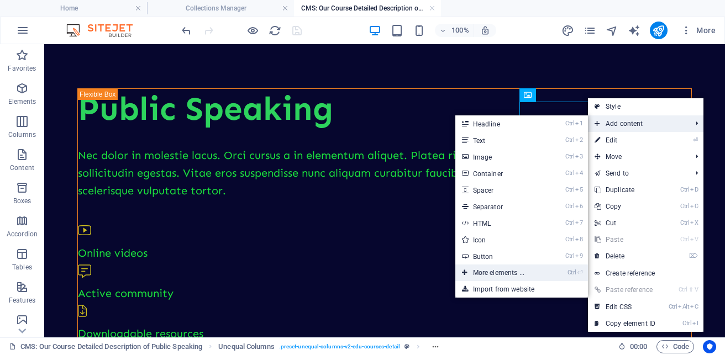
click at [507, 273] on link "Ctrl ⏎ More elements ..." at bounding box center [500, 273] width 91 height 17
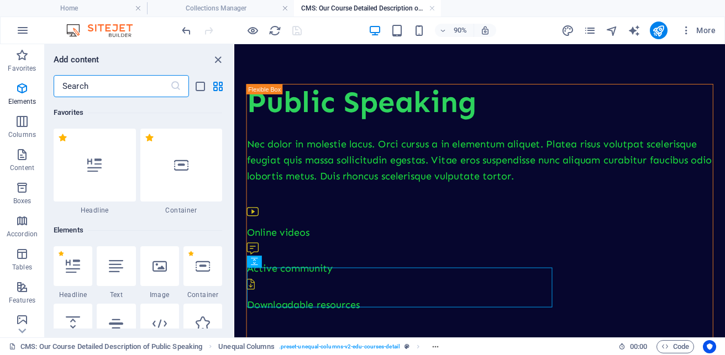
click at [124, 86] on input "text" at bounding box center [112, 86] width 117 height 22
click at [119, 146] on div at bounding box center [95, 165] width 82 height 73
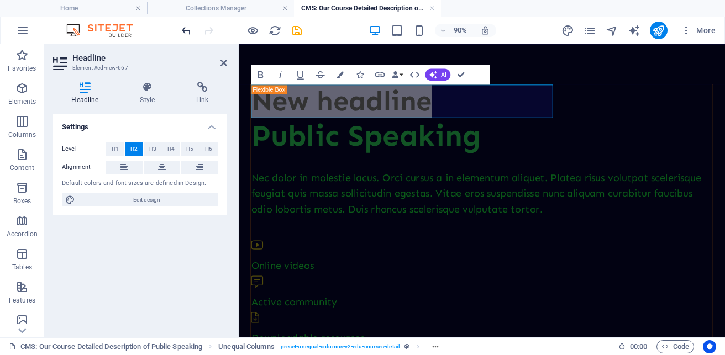
click at [188, 33] on icon "undo" at bounding box center [186, 30] width 13 height 13
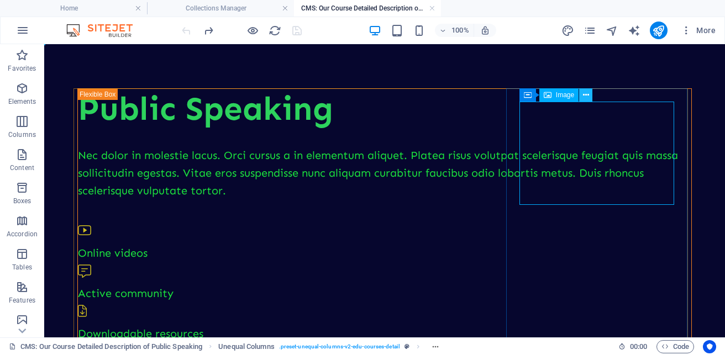
click at [587, 99] on icon at bounding box center [586, 95] width 6 height 12
click at [588, 99] on icon at bounding box center [586, 95] width 6 height 12
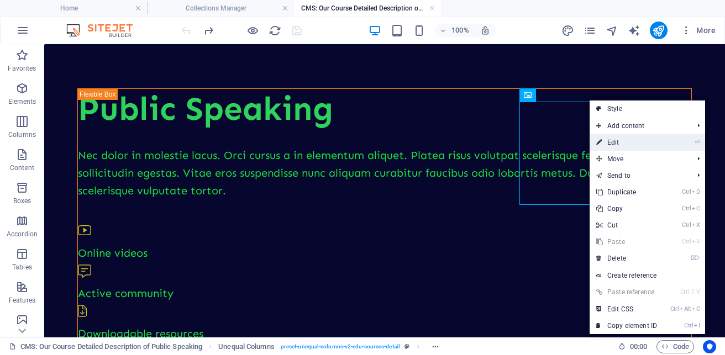
click at [604, 140] on link "⏎ Edit" at bounding box center [626, 142] width 74 height 17
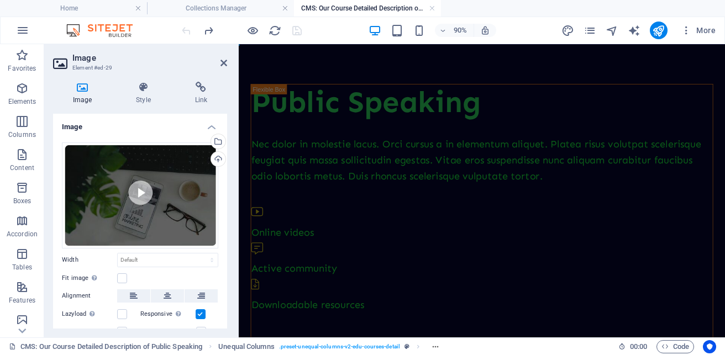
click at [227, 307] on div "Image Style Link Image Drag files here, click to choose files or select files f…" at bounding box center [140, 205] width 192 height 265
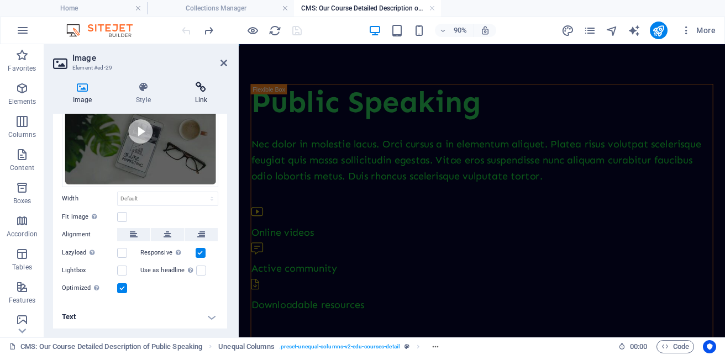
click at [208, 93] on h4 "Link" at bounding box center [201, 93] width 52 height 23
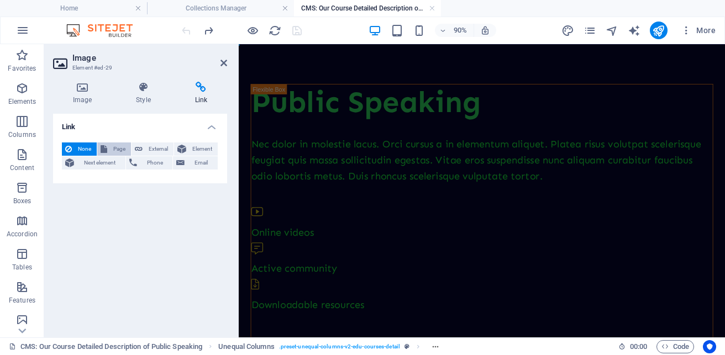
click at [119, 150] on span "Page" at bounding box center [118, 148] width 17 height 13
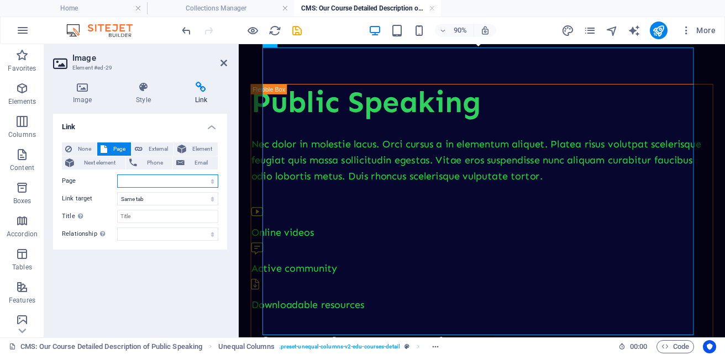
scroll to position [535, 0]
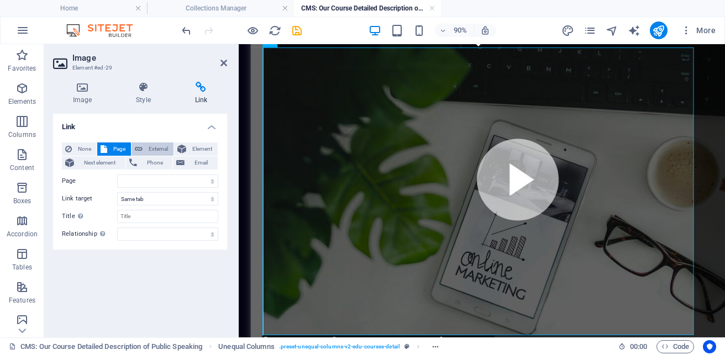
click at [146, 146] on span "External" at bounding box center [158, 148] width 24 height 13
click at [171, 197] on select "New tab Same tab Overlay" at bounding box center [167, 198] width 101 height 13
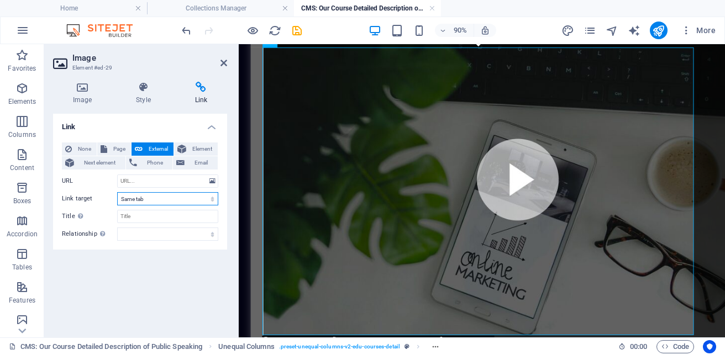
click at [117, 192] on select "New tab Same tab Overlay" at bounding box center [167, 198] width 101 height 13
click at [174, 204] on select "New tab Same tab Overlay" at bounding box center [167, 198] width 101 height 13
click at [117, 192] on select "New tab Same tab Overlay" at bounding box center [167, 198] width 101 height 13
click at [182, 234] on select "alternate author bookmark external help license next nofollow noreferrer noopen…" at bounding box center [167, 234] width 101 height 13
click at [80, 274] on div "Link None Page External Element Next element Phone Email Page Home Courses Teac…" at bounding box center [140, 221] width 174 height 215
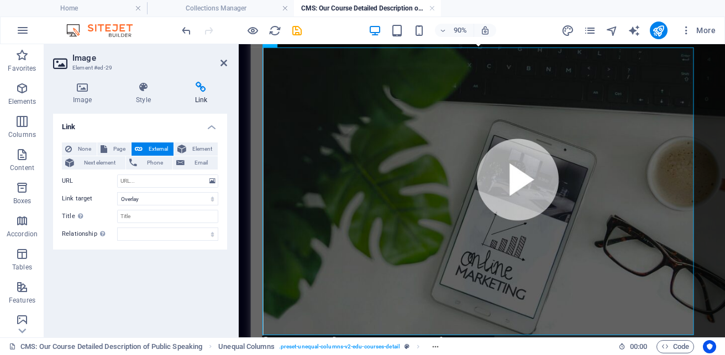
click at [228, 62] on aside "Image Element #ed-29 Image Style Link Image Drag files here, click to choose fi…" at bounding box center [141, 190] width 194 height 293
click at [223, 63] on icon at bounding box center [223, 63] width 7 height 9
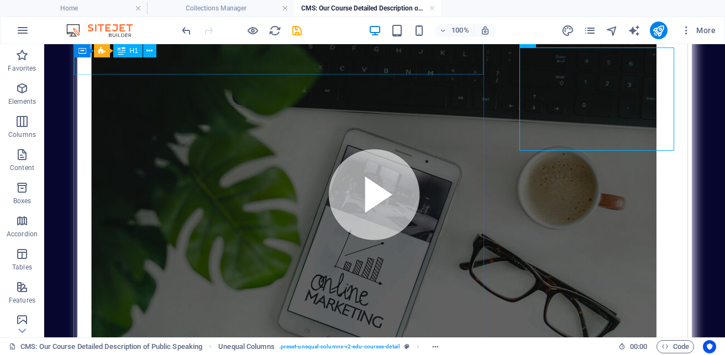
scroll to position [54, 0]
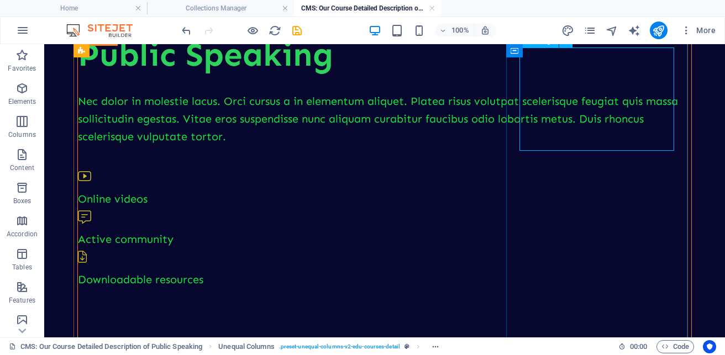
click at [23, 331] on icon at bounding box center [22, 331] width 8 height 5
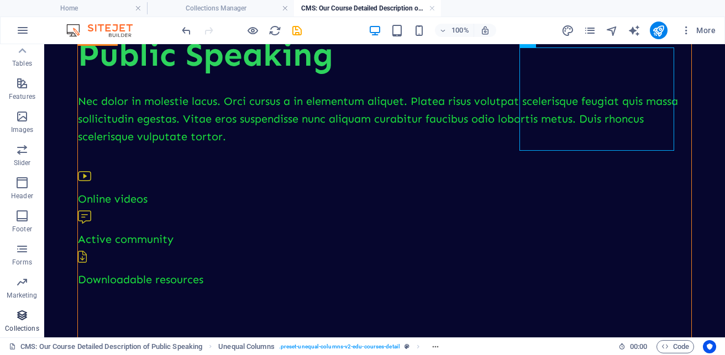
click at [31, 320] on span "Collections" at bounding box center [22, 322] width 44 height 27
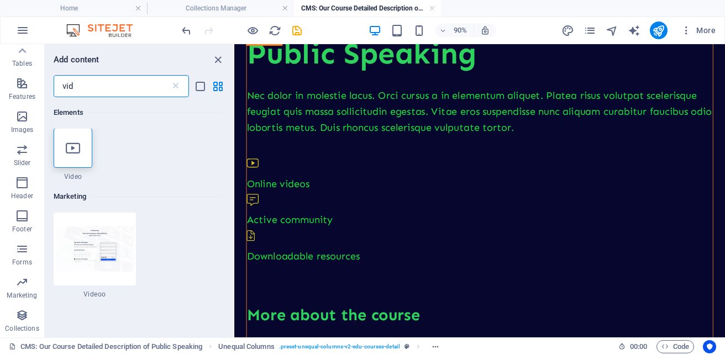
scroll to position [0, 0]
click at [76, 152] on icon at bounding box center [73, 148] width 14 height 14
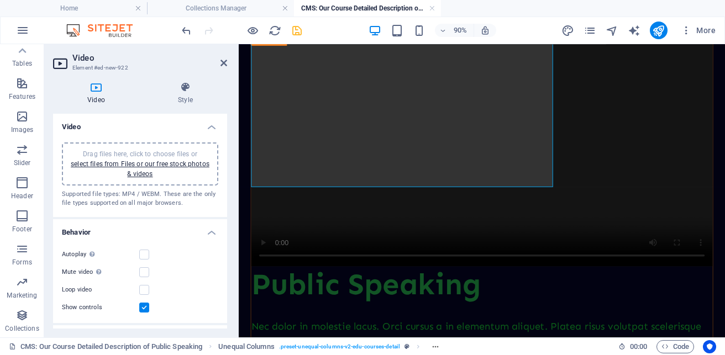
click at [303, 28] on icon "save" at bounding box center [296, 30] width 13 height 13
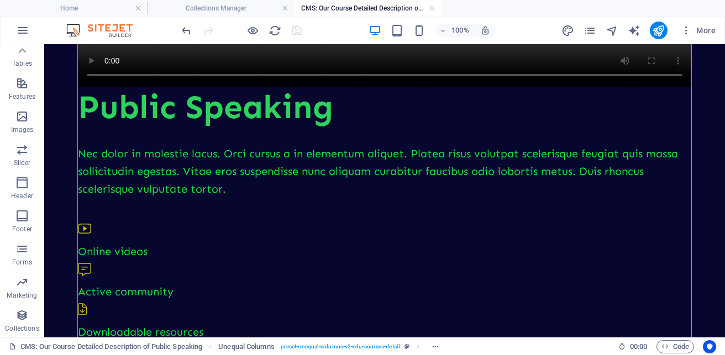
scroll to position [266, 0]
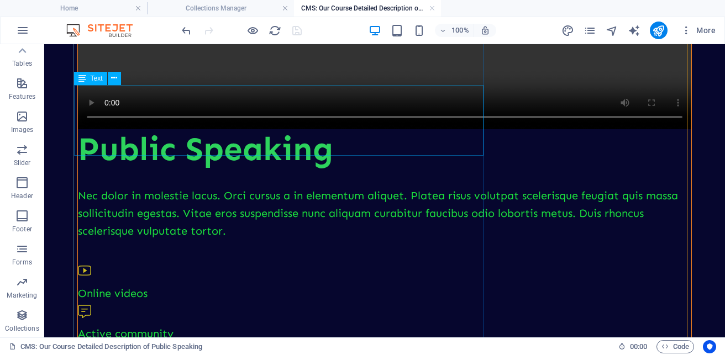
click at [308, 187] on div "Nec dolor in molestie lacus. Orci cursus a in elementum aliquet. Platea risus v…" at bounding box center [384, 213] width 613 height 53
click at [110, 80] on button at bounding box center [114, 78] width 13 height 13
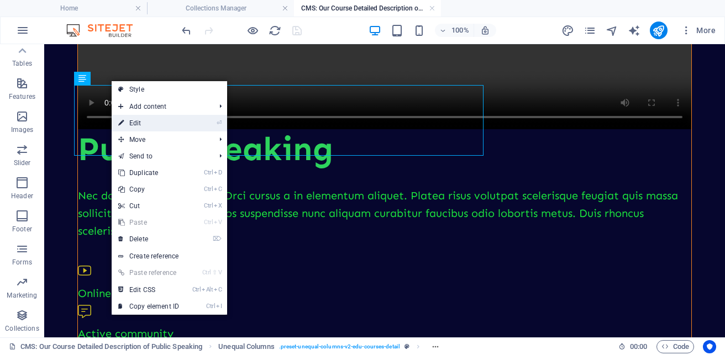
click at [151, 118] on link "⏎ Edit" at bounding box center [149, 123] width 74 height 17
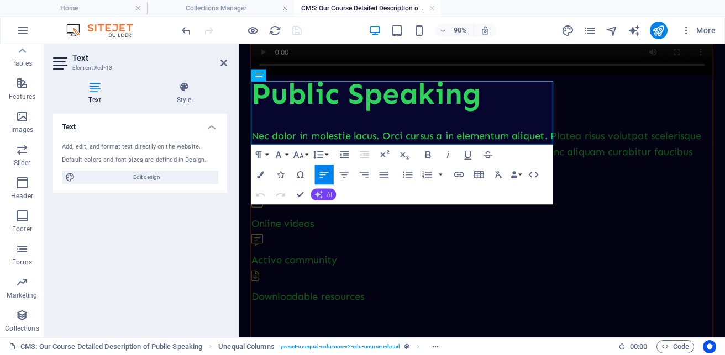
click at [330, 196] on span "AI" at bounding box center [329, 194] width 6 height 6
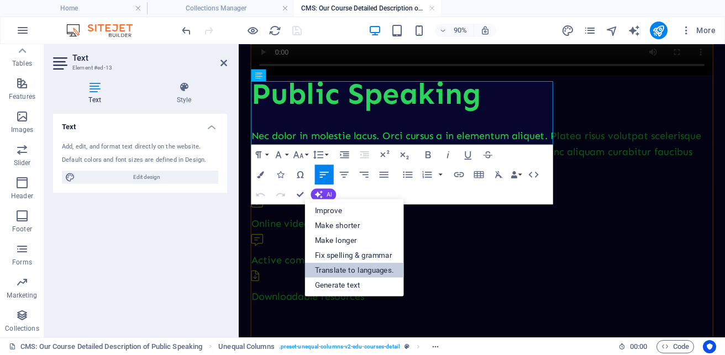
scroll to position [229, 0]
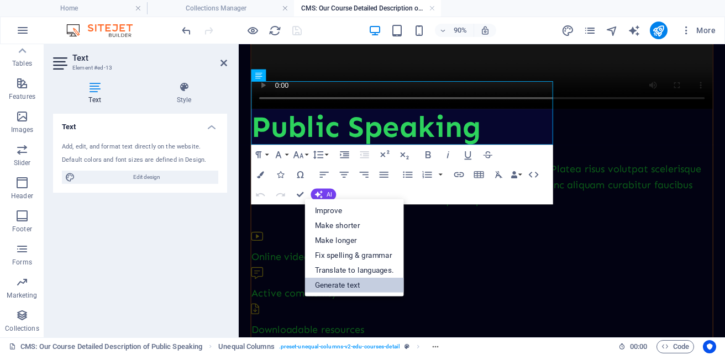
click at [355, 283] on link "Generate text" at bounding box center [354, 284] width 99 height 15
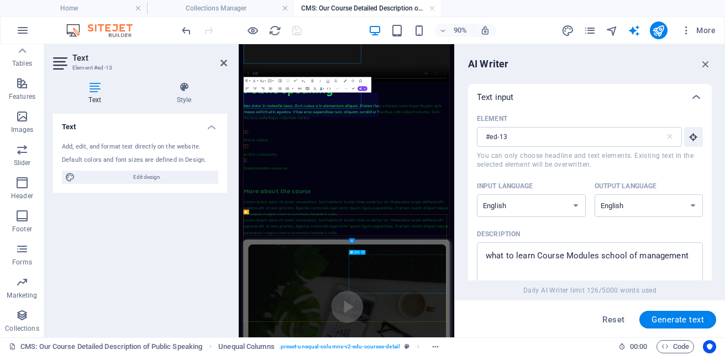
scroll to position [157, 0]
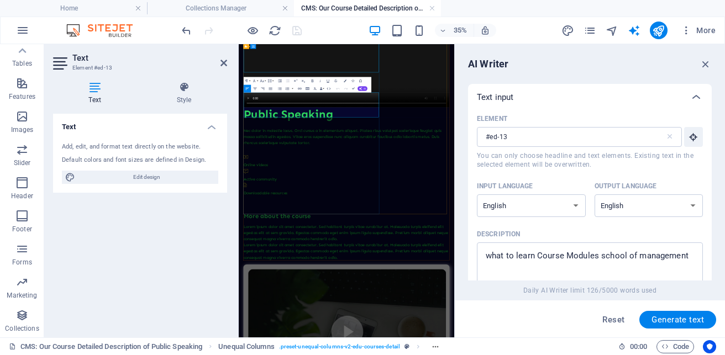
click at [491, 283] on p "Nec dolor in molestie lacus. Orci cursus a in elementum aliquet. Platea risus v…" at bounding box center [546, 309] width 588 height 53
click at [545, 265] on textarea "what to learn Course Modules school of management" at bounding box center [589, 266] width 215 height 36
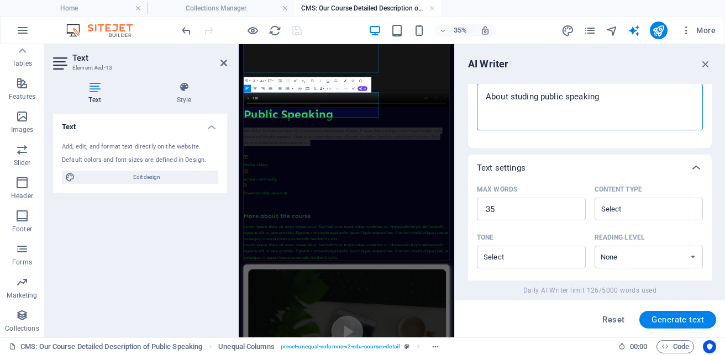
scroll to position [387, 0]
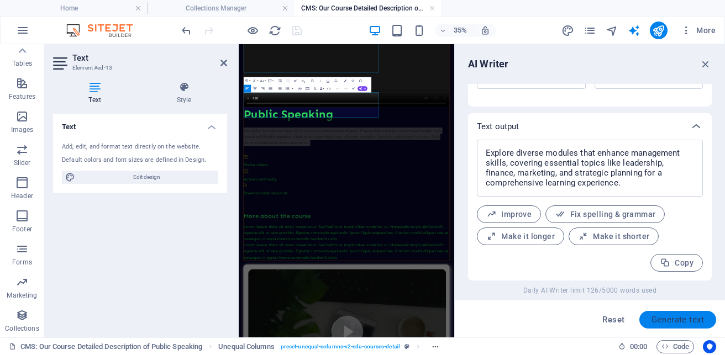
click at [675, 320] on span "Generate text" at bounding box center [677, 319] width 52 height 9
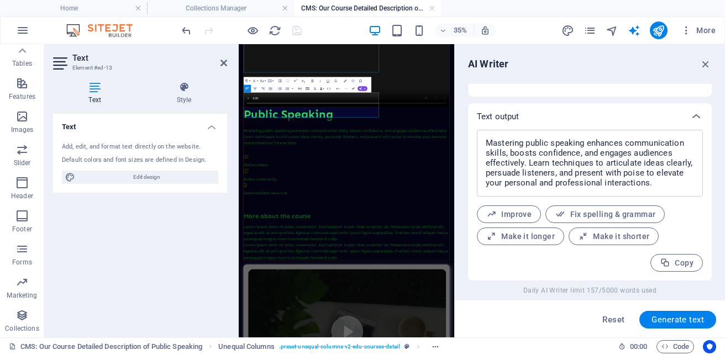
scroll to position [134, 0]
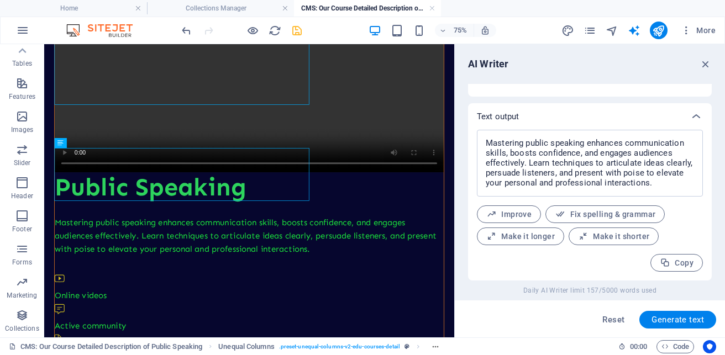
click at [298, 31] on icon "save" at bounding box center [296, 30] width 13 height 13
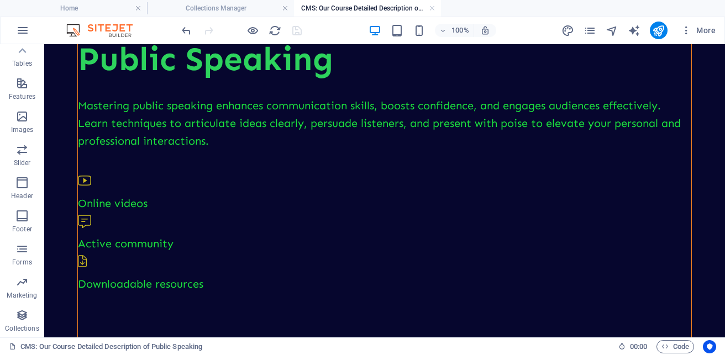
scroll to position [374, 0]
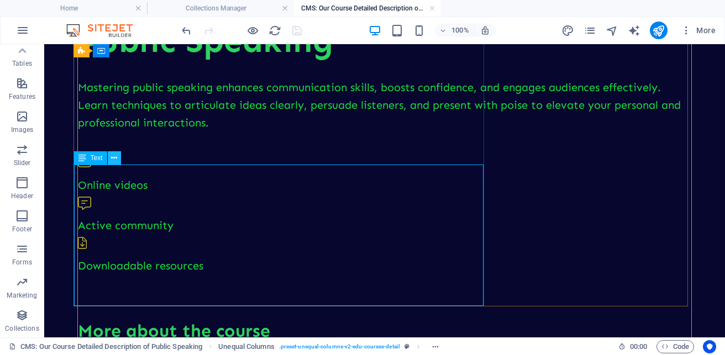
click at [113, 160] on icon at bounding box center [114, 158] width 6 height 12
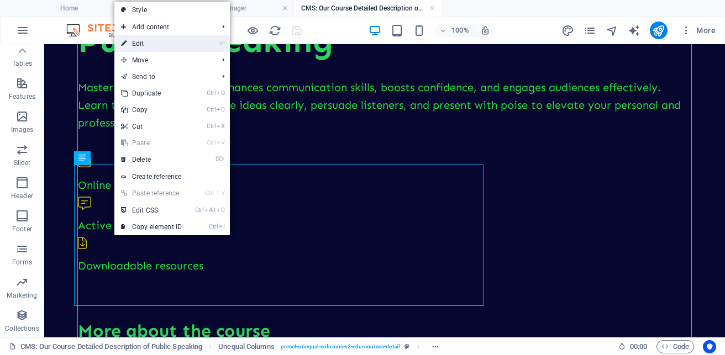
click at [138, 42] on link "⏎ Edit" at bounding box center [151, 43] width 74 height 17
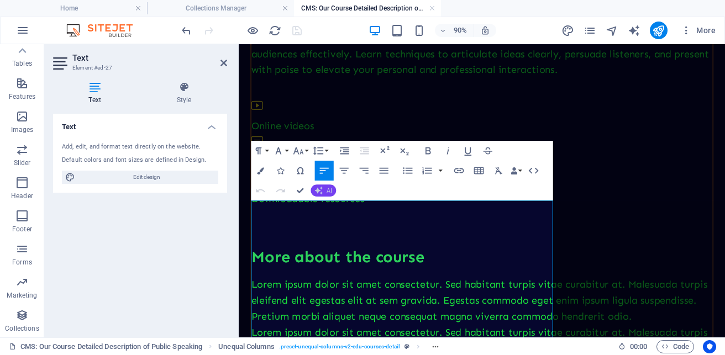
click at [325, 190] on button "AI" at bounding box center [323, 190] width 25 height 12
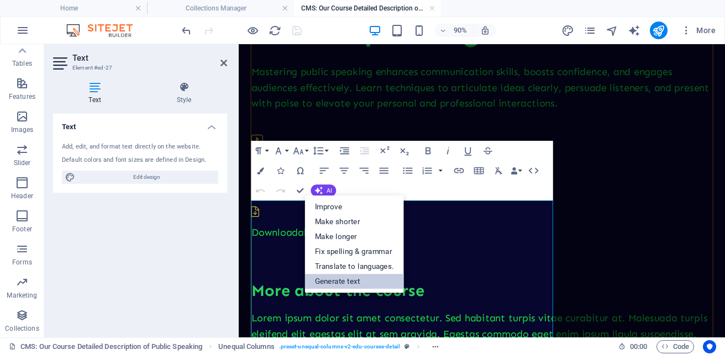
click at [351, 281] on link "Generate text" at bounding box center [354, 281] width 99 height 15
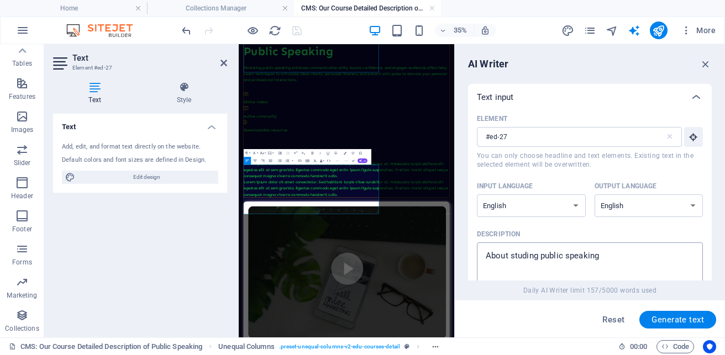
scroll to position [157, 0]
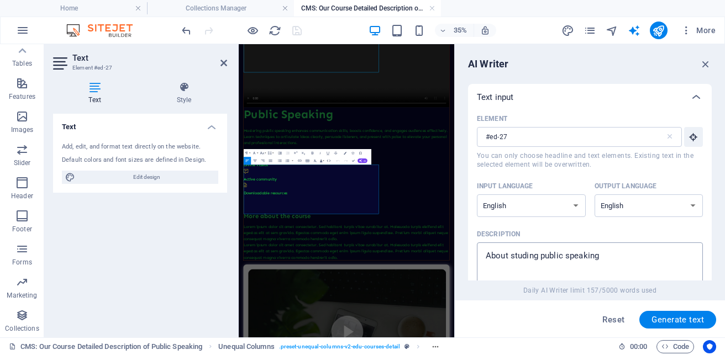
click at [606, 257] on textarea "About studing public speaking" at bounding box center [589, 266] width 215 height 36
click at [661, 321] on span "Generate text" at bounding box center [677, 319] width 52 height 9
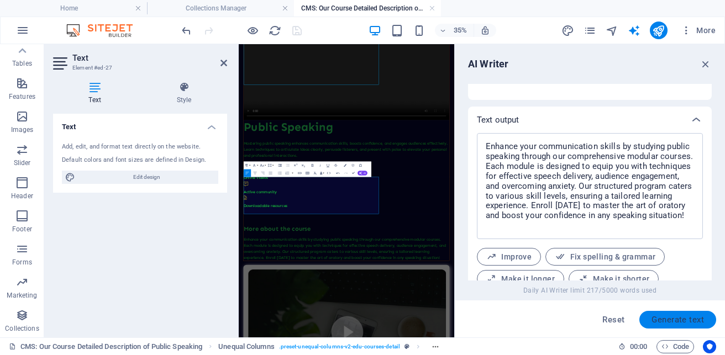
scroll to position [436, 0]
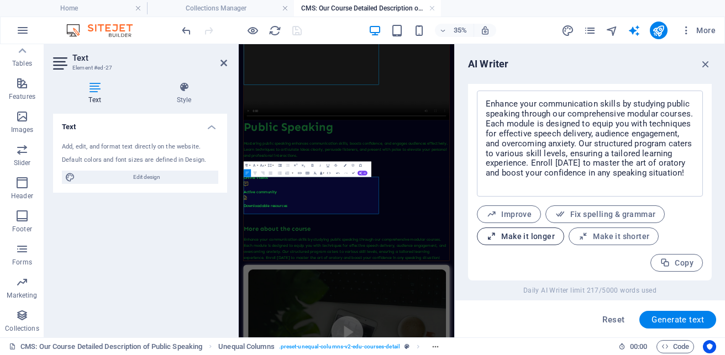
click at [535, 240] on span "Make it longer" at bounding box center [520, 236] width 68 height 10
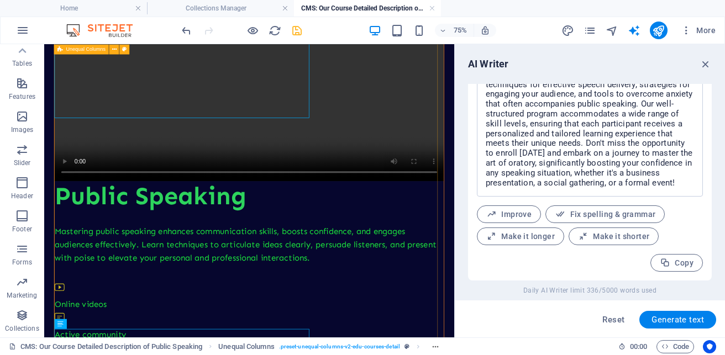
scroll to position [116, 0]
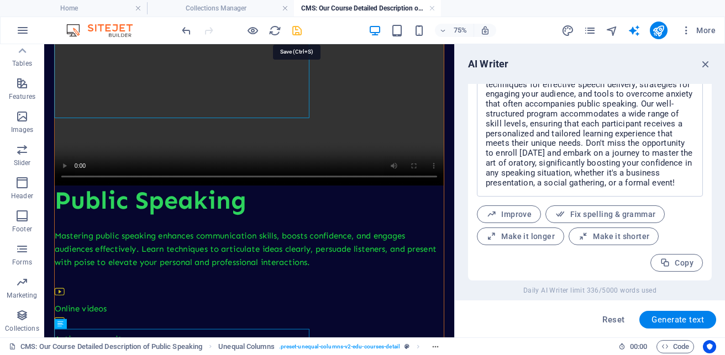
click at [294, 33] on icon "save" at bounding box center [296, 30] width 13 height 13
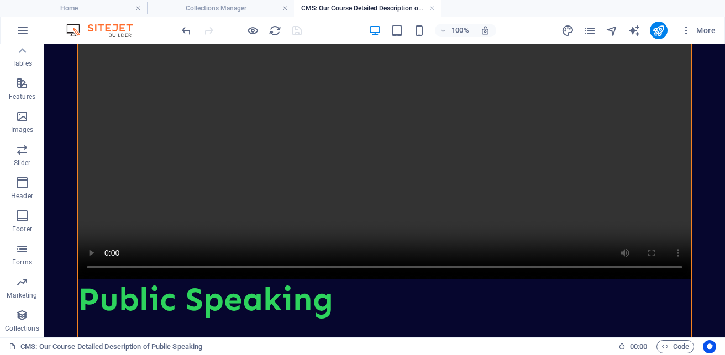
scroll to position [629, 0]
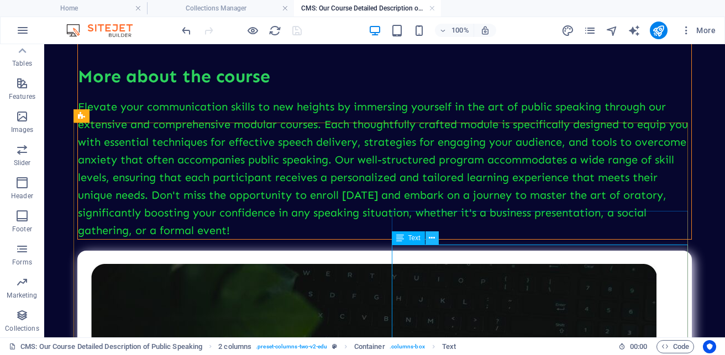
click at [431, 240] on icon at bounding box center [432, 238] width 6 height 12
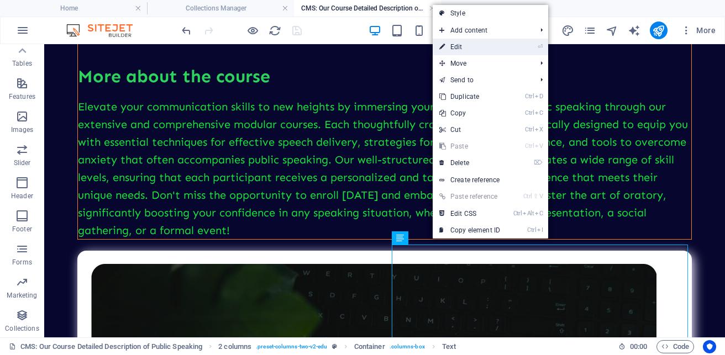
click at [454, 44] on link "⏎ Edit" at bounding box center [469, 47] width 74 height 17
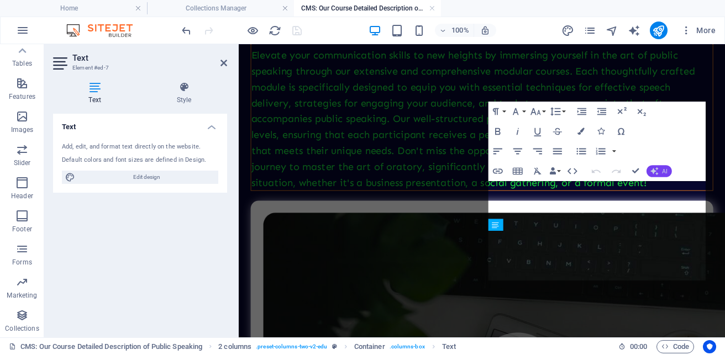
click at [661, 169] on button "AI" at bounding box center [658, 171] width 25 height 12
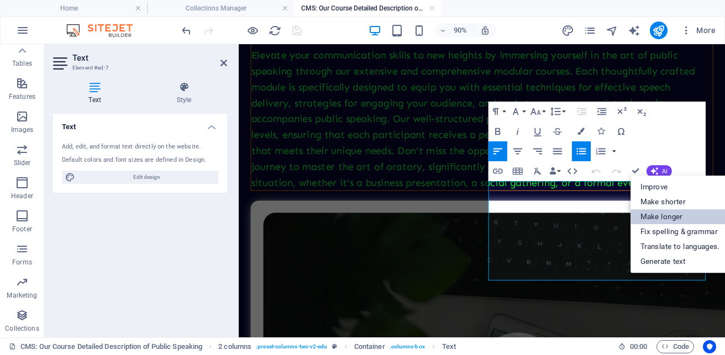
scroll to position [1323, 0]
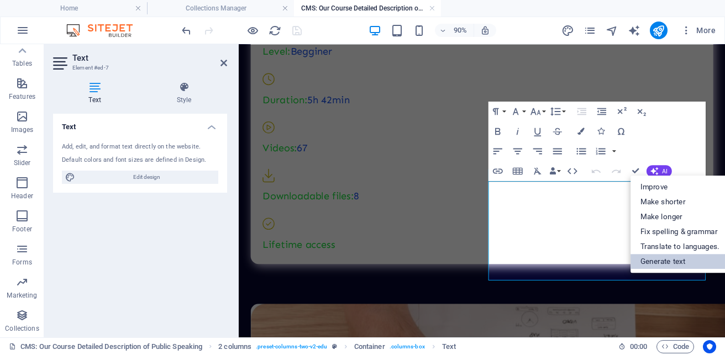
click at [662, 265] on link "Generate text" at bounding box center [679, 261] width 99 height 15
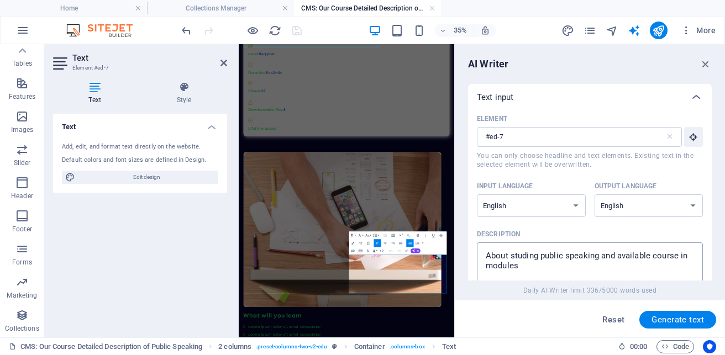
scroll to position [228, 0]
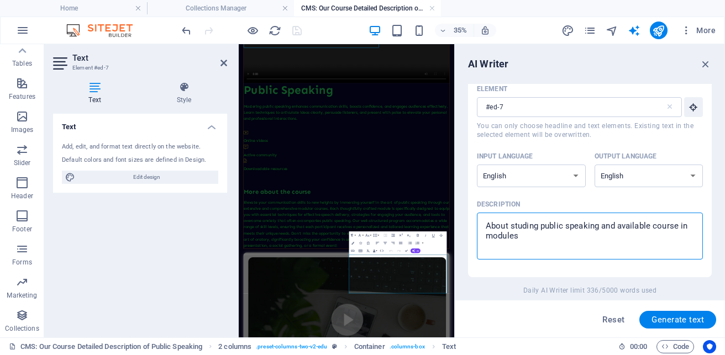
drag, startPoint x: 604, startPoint y: 251, endPoint x: 584, endPoint y: 284, distance: 37.9
click at [584, 284] on div "AI Writer Text input Element #ed-7 ​ You can only choose headline and text elem…" at bounding box center [589, 190] width 270 height 293
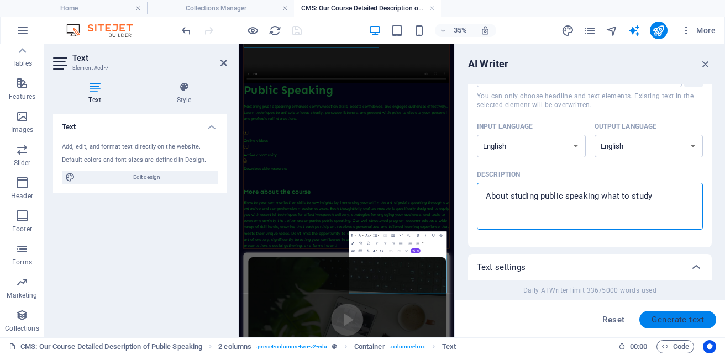
click at [665, 319] on span "Generate text" at bounding box center [677, 319] width 52 height 9
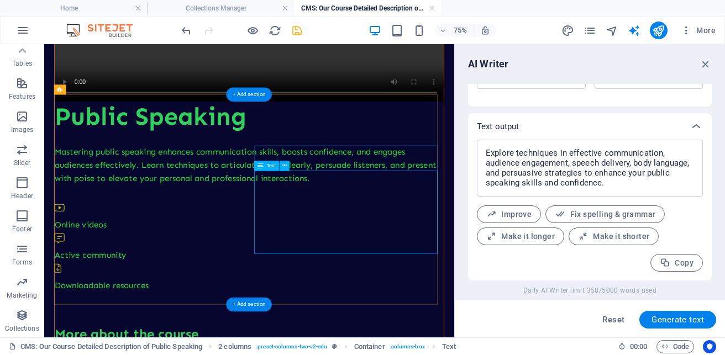
scroll to position [1296, 0]
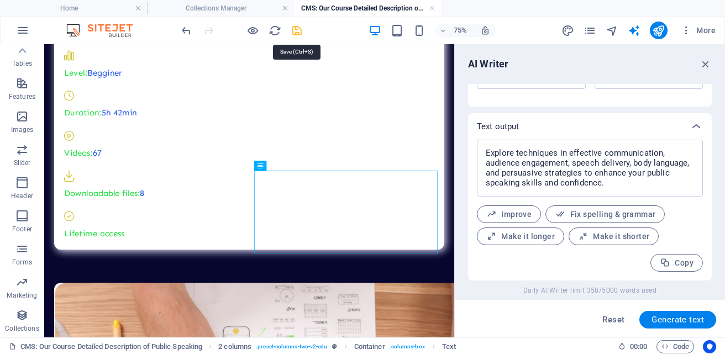
click at [299, 29] on icon "save" at bounding box center [296, 30] width 13 height 13
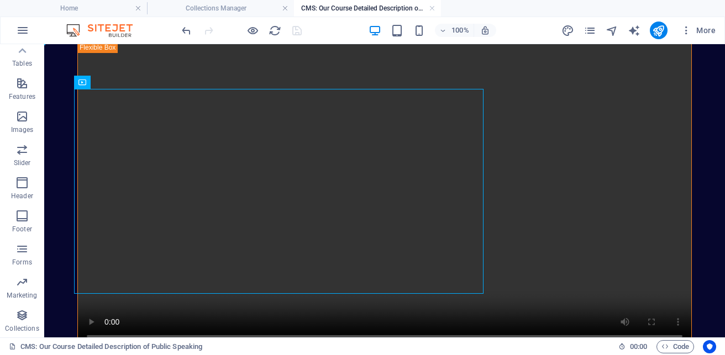
scroll to position [0, 0]
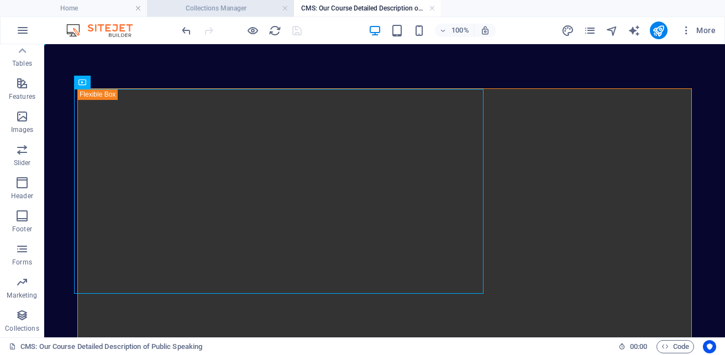
click at [216, 4] on h4 "Collections Manager" at bounding box center [220, 8] width 147 height 12
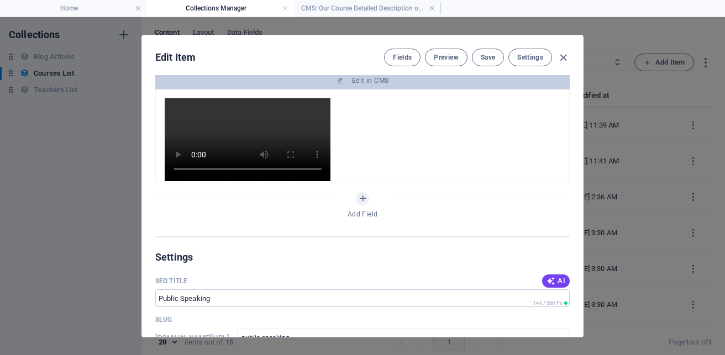
click at [487, 57] on span "Save" at bounding box center [487, 57] width 14 height 9
click at [562, 56] on icon "button" at bounding box center [563, 57] width 13 height 13
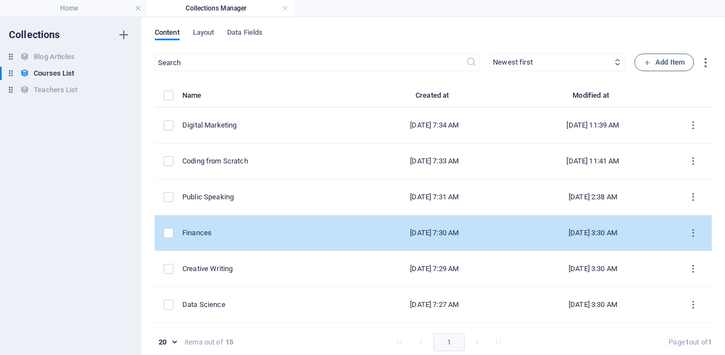
click at [220, 235] on div "Finances" at bounding box center [265, 233] width 166 height 10
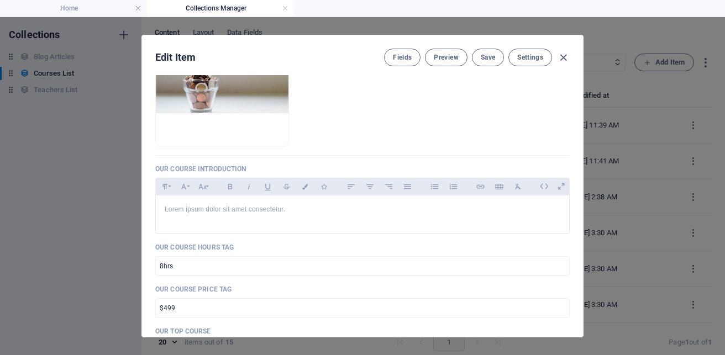
scroll to position [229, 0]
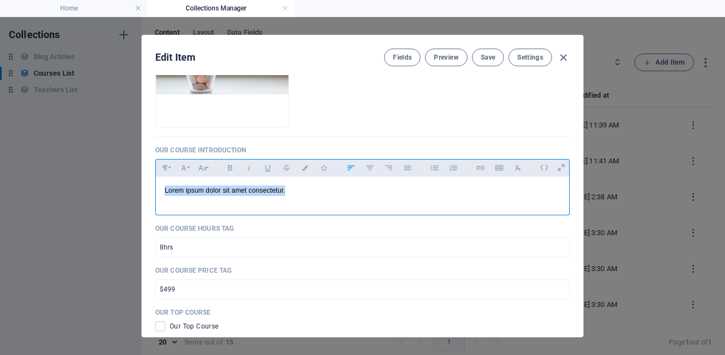
drag, startPoint x: 271, startPoint y: 187, endPoint x: 124, endPoint y: 197, distance: 147.2
click at [124, 197] on div "Edit Item Fields Preview Save Settings Our Course Title Finances ​ Our Course S…" at bounding box center [362, 186] width 725 height 338
click at [219, 192] on p "Accounting, Bankilng and Finance" at bounding box center [362, 191] width 395 height 10
click at [253, 288] on input "$499" at bounding box center [362, 289] width 414 height 20
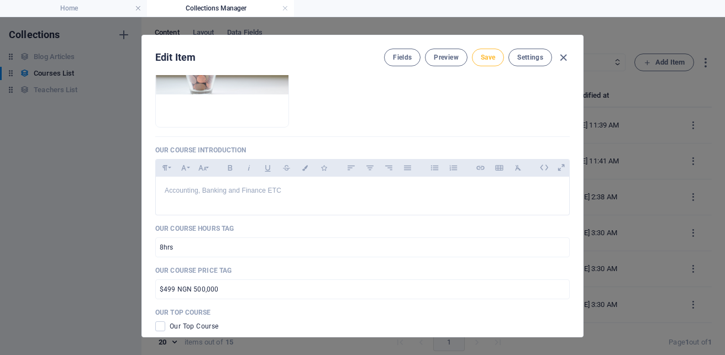
click at [477, 62] on button "Save" at bounding box center [488, 58] width 32 height 18
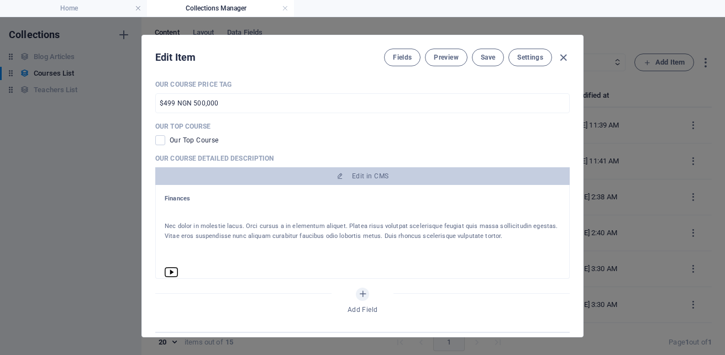
scroll to position [426, 0]
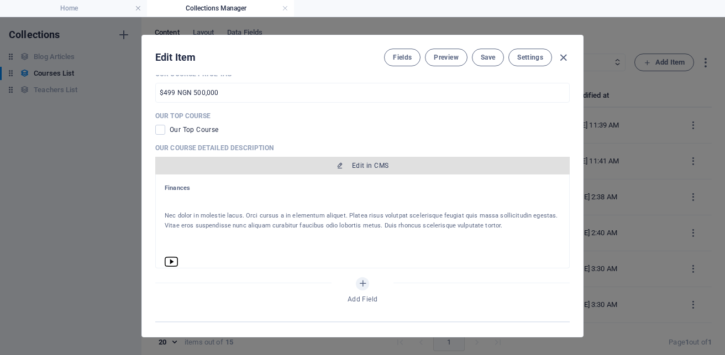
click at [382, 159] on button "Edit in CMS" at bounding box center [362, 166] width 414 height 18
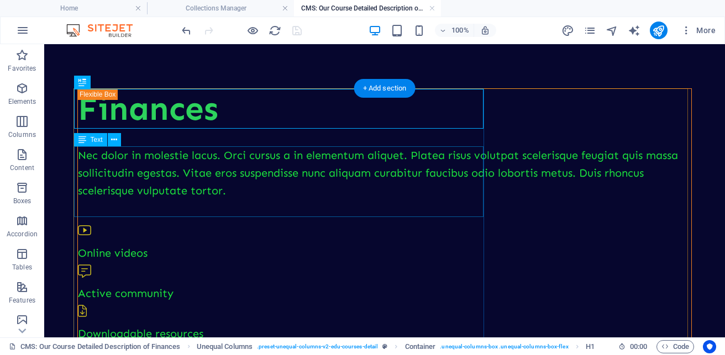
scroll to position [0, 0]
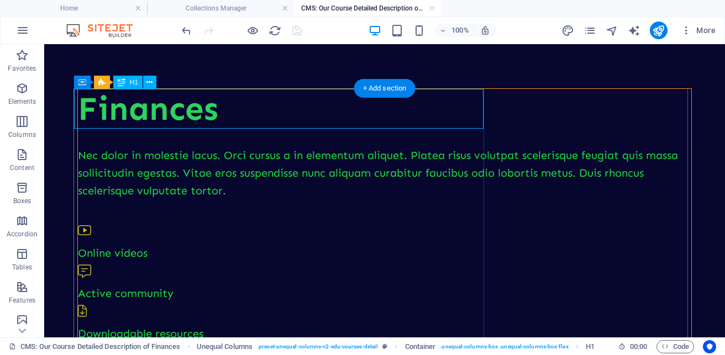
click at [306, 175] on div "Nec dolor in molestie lacus. Orci cursus a in elementum aliquet. Platea risus v…" at bounding box center [384, 172] width 613 height 53
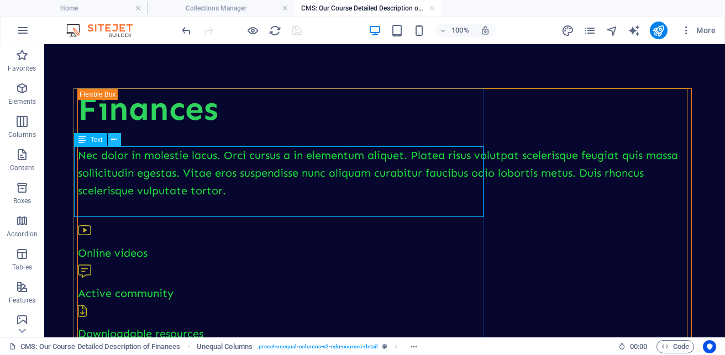
click at [110, 144] on button at bounding box center [114, 139] width 13 height 13
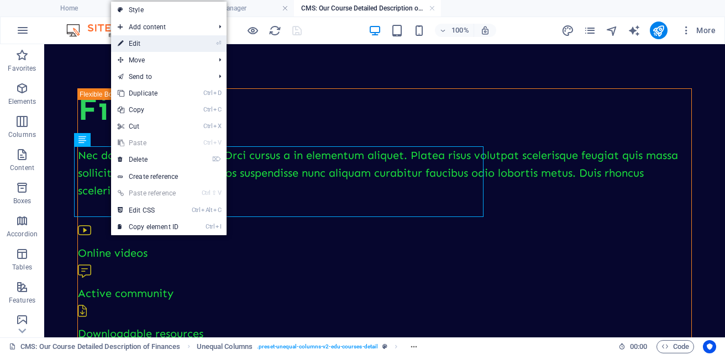
click at [152, 46] on link "⏎ Edit" at bounding box center [148, 43] width 74 height 17
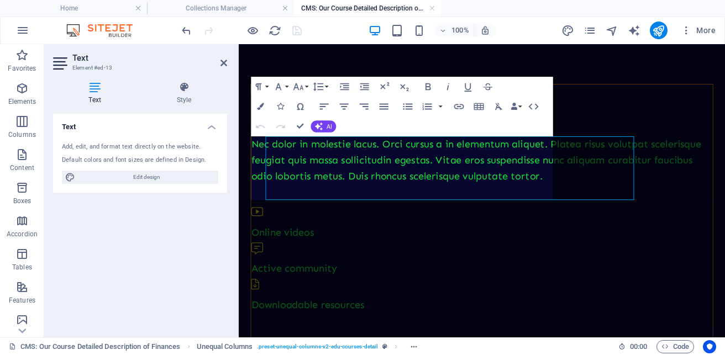
click at [229, 130] on section "Favorites Elements Columns Content Boxes Accordion Tables Features Images Slide…" at bounding box center [362, 190] width 725 height 293
click at [326, 125] on span "AI" at bounding box center [329, 126] width 6 height 6
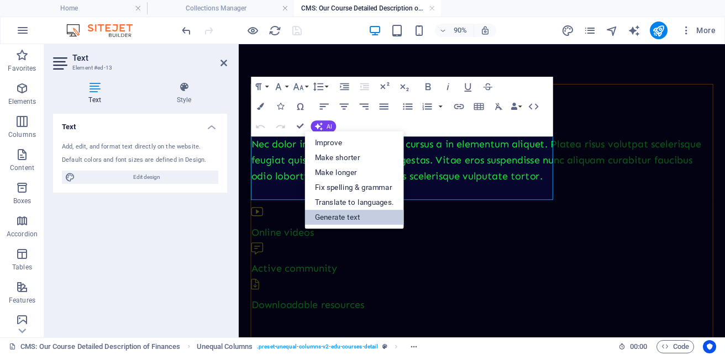
click at [349, 211] on link "Generate text" at bounding box center [354, 216] width 99 height 15
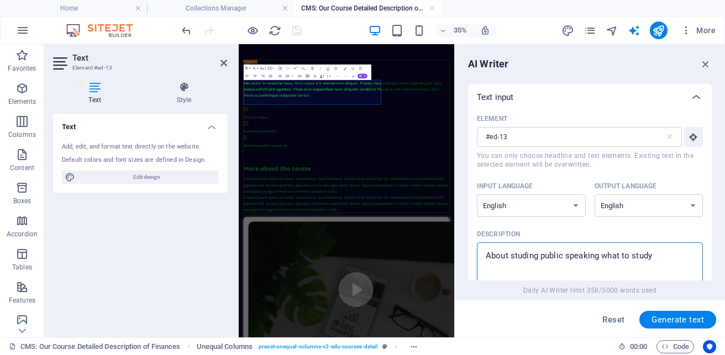
drag, startPoint x: 669, startPoint y: 260, endPoint x: 481, endPoint y: 240, distance: 189.4
click at [481, 240] on label "Description About studing public speaking what to study x ​" at bounding box center [590, 258] width 226 height 64
click at [482, 248] on textarea "About studing public speaking what to study" at bounding box center [589, 266] width 215 height 36
click at [671, 316] on span "Generate text" at bounding box center [677, 319] width 52 height 9
drag, startPoint x: 711, startPoint y: 133, endPoint x: 715, endPoint y: 191, distance: 58.1
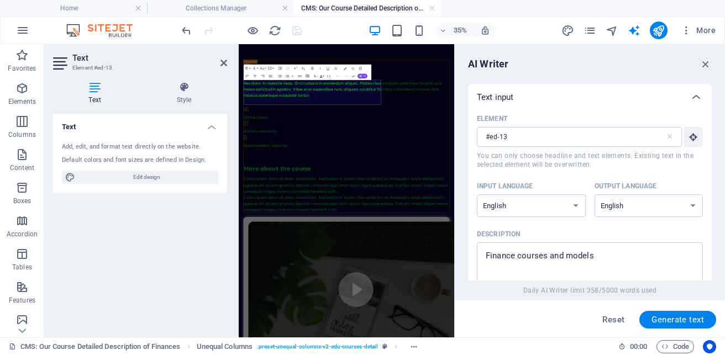
click at [715, 191] on div "AI Writer Text input Element #ed-13 ​ You can only choose headline and text ele…" at bounding box center [589, 190] width 270 height 293
click at [525, 329] on div "Reset Generate text" at bounding box center [589, 318] width 270 height 37
click at [669, 319] on span "Generate text" at bounding box center [677, 319] width 52 height 9
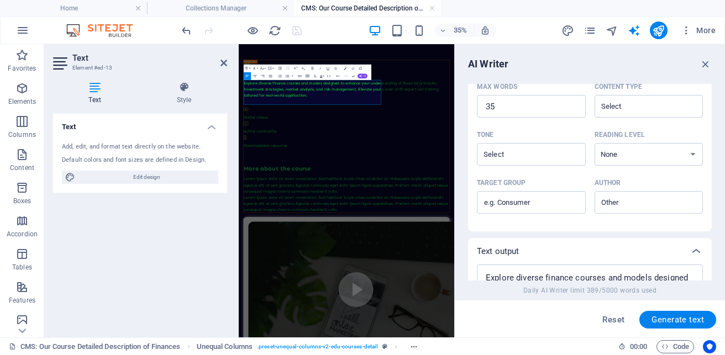
scroll to position [396, 0]
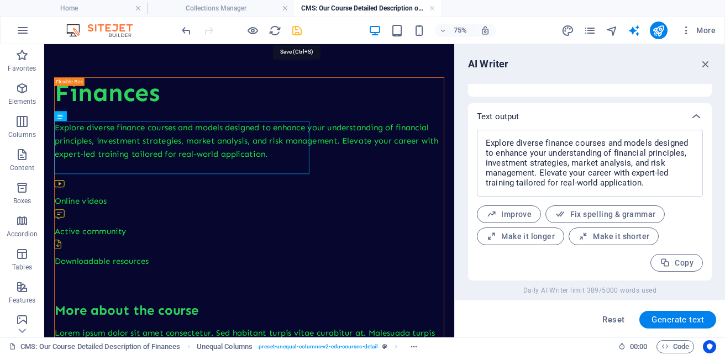
click at [299, 28] on icon "save" at bounding box center [296, 30] width 13 height 13
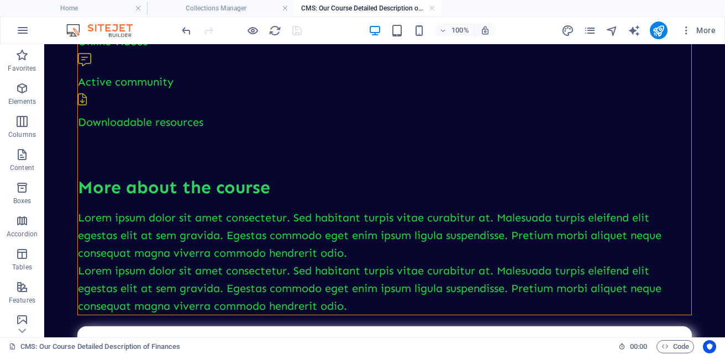
scroll to position [194, 0]
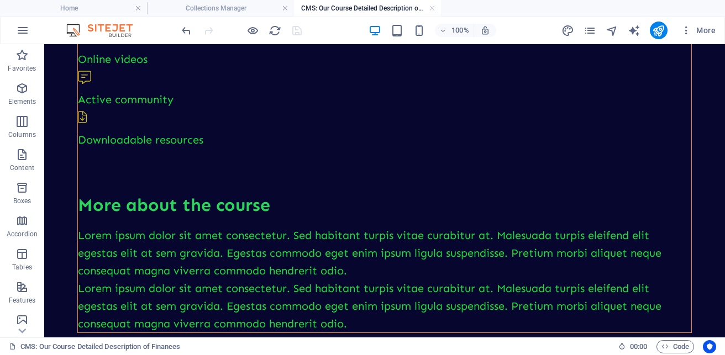
click at [311, 226] on div "Lorem ipsum dolor sit amet consectetur. Sed habitant turpis vitae curabitur at.…" at bounding box center [384, 279] width 613 height 106
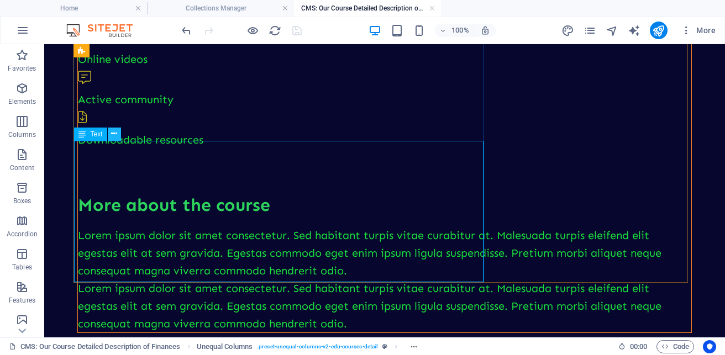
click at [114, 134] on icon at bounding box center [114, 134] width 6 height 12
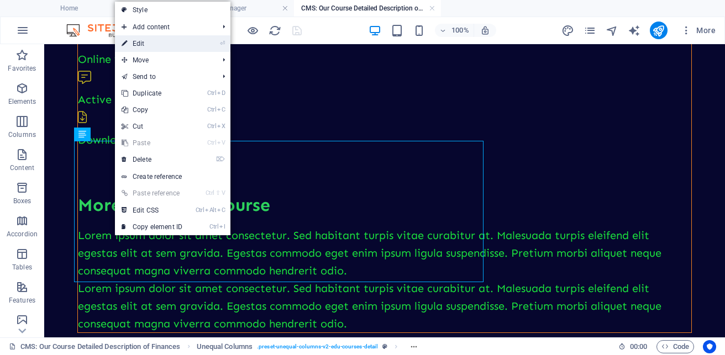
click at [147, 43] on link "⏎ Edit" at bounding box center [152, 43] width 74 height 17
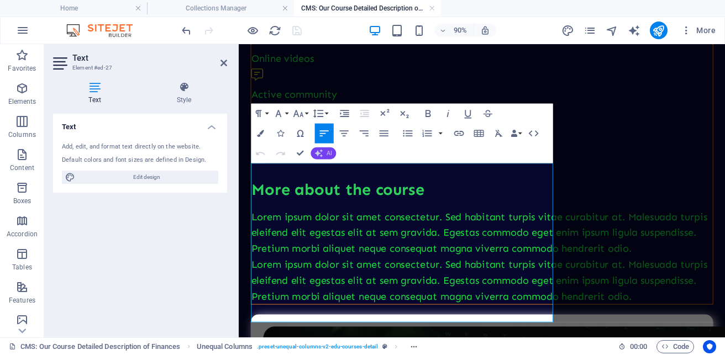
click at [329, 157] on button "AI" at bounding box center [323, 153] width 25 height 12
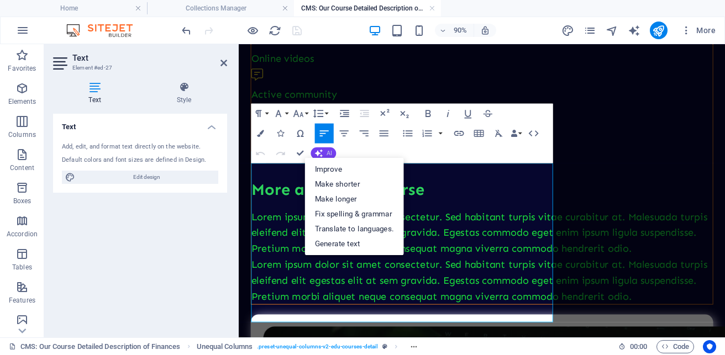
scroll to position [211, 0]
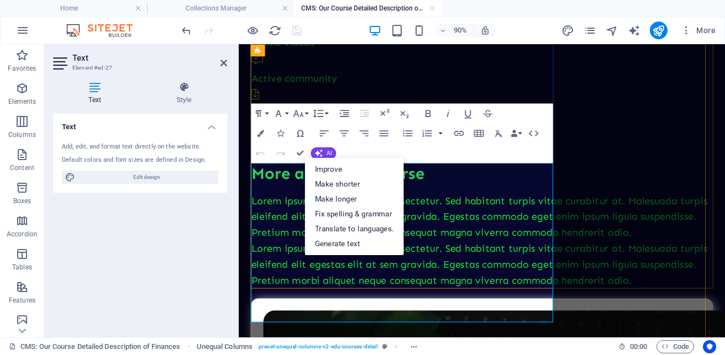
click at [447, 209] on p "Lorem ipsum dolor sit amet consectetur. Sed habitant turpis vitae curabitur at.…" at bounding box center [508, 235] width 512 height 53
click at [457, 209] on p "Lorem ipsum dolor sit amet consectetur. Sed habitant turpis vitae curabitur at.…" at bounding box center [508, 235] width 512 height 53
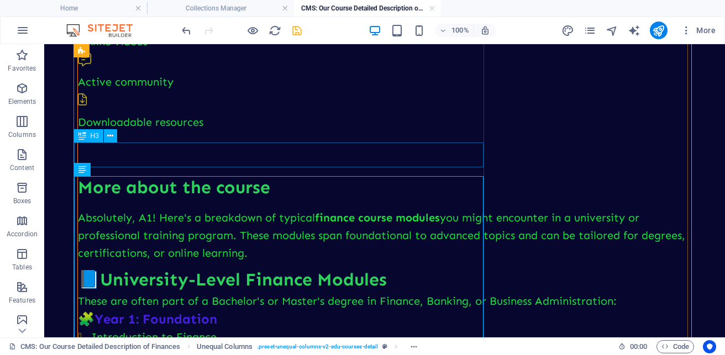
scroll to position [158, 0]
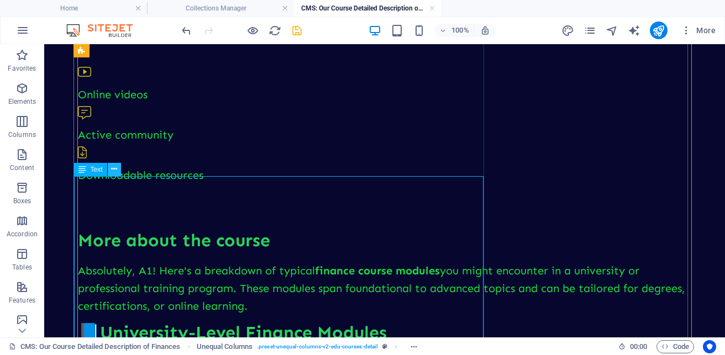
click at [112, 167] on icon at bounding box center [114, 169] width 6 height 12
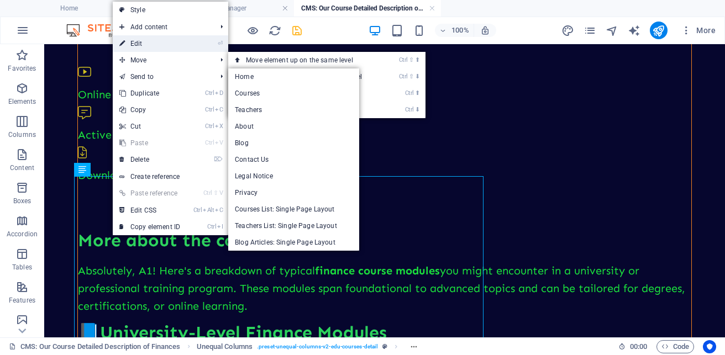
click at [147, 43] on link "⏎ Edit" at bounding box center [150, 43] width 74 height 17
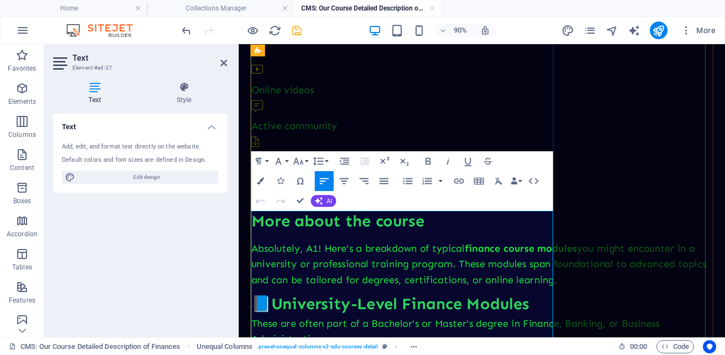
click at [419, 262] on p "Absolutely, A1! Here's a breakdown of typical finance course modules you might …" at bounding box center [508, 288] width 512 height 53
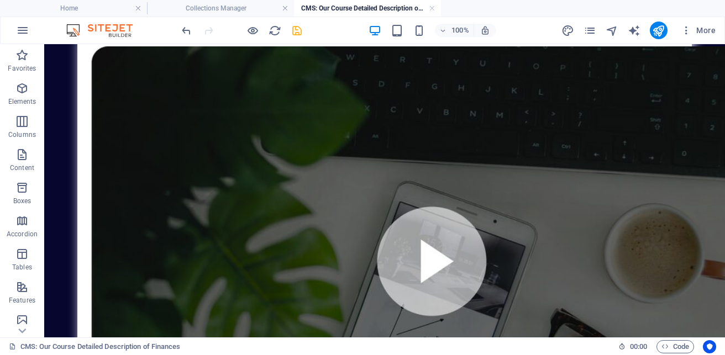
scroll to position [1217, 0]
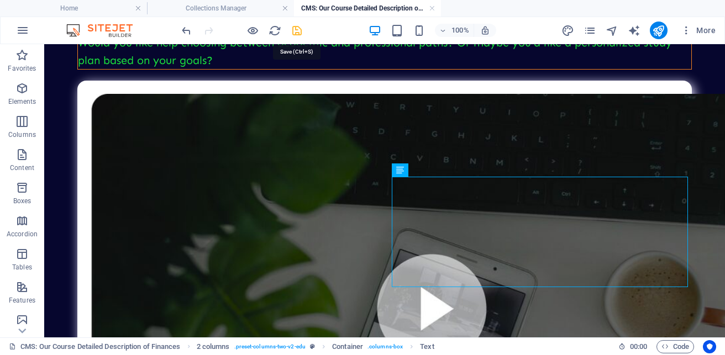
click at [292, 26] on icon "save" at bounding box center [296, 30] width 13 height 13
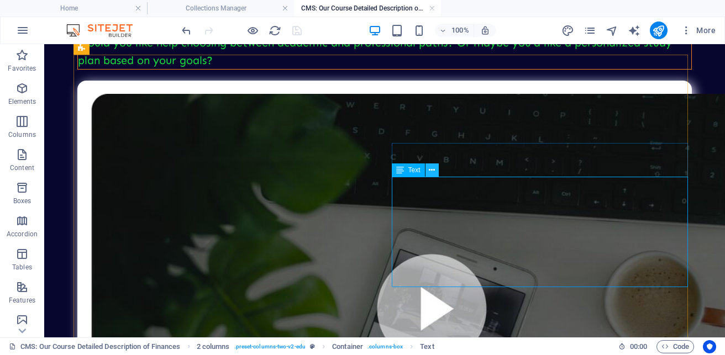
click at [436, 174] on button at bounding box center [431, 169] width 13 height 13
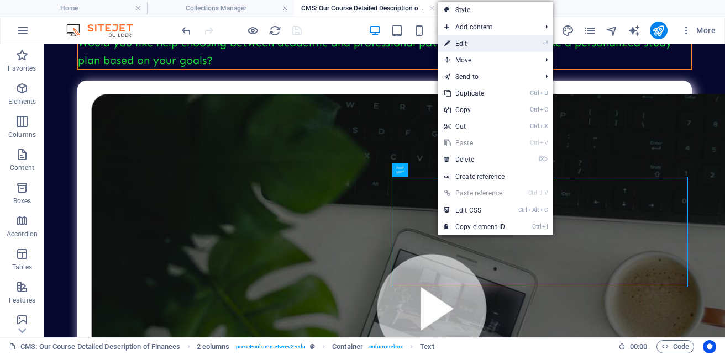
click at [470, 41] on link "⏎ Edit" at bounding box center [474, 43] width 74 height 17
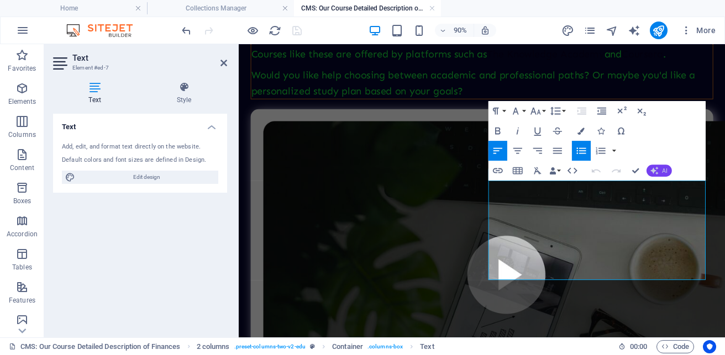
click at [658, 169] on button "AI" at bounding box center [658, 171] width 25 height 12
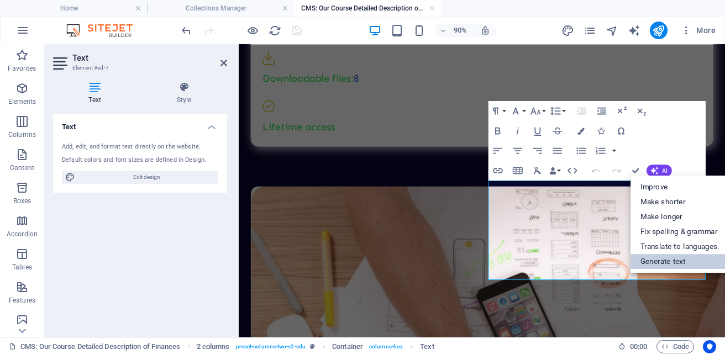
click at [671, 262] on link "Generate text" at bounding box center [679, 261] width 99 height 15
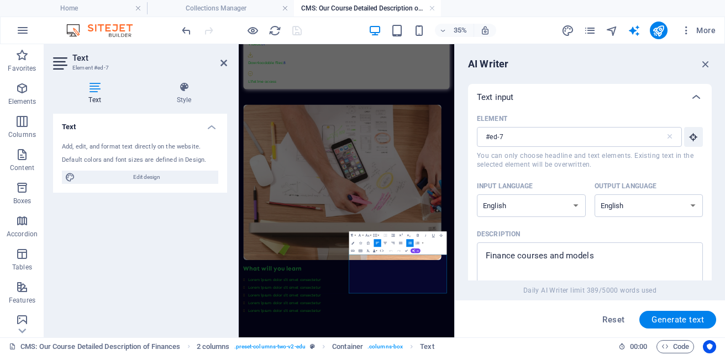
scroll to position [759, 0]
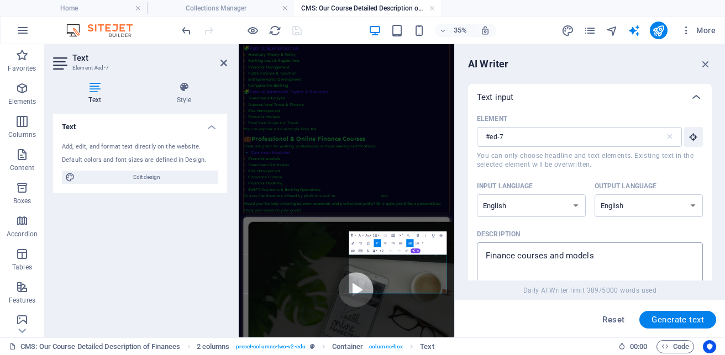
click at [641, 253] on textarea "Finance courses and models" at bounding box center [589, 266] width 215 height 36
click at [673, 314] on button "Generate text" at bounding box center [677, 320] width 77 height 18
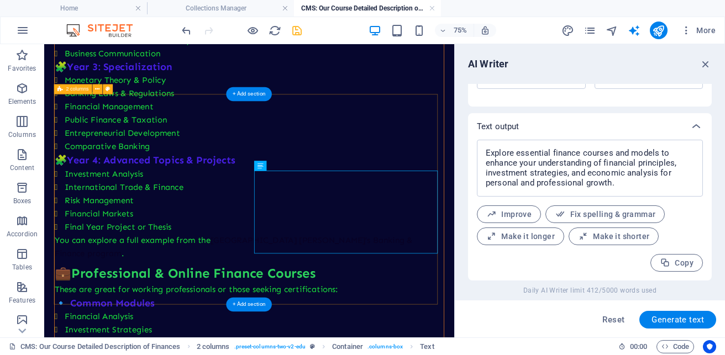
scroll to position [1893, 0]
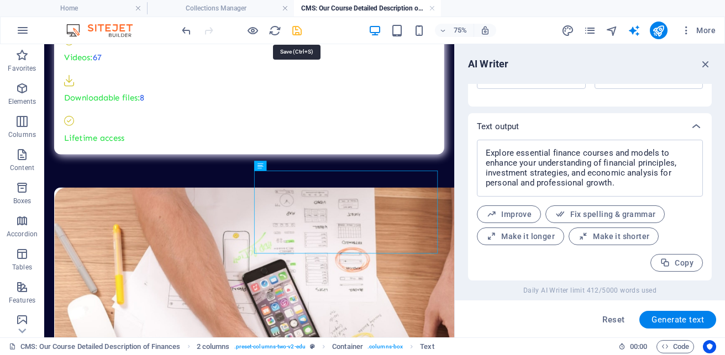
click at [298, 31] on icon "save" at bounding box center [296, 30] width 13 height 13
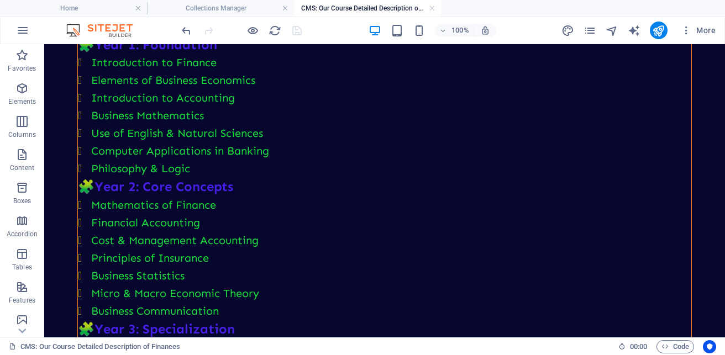
scroll to position [0, 0]
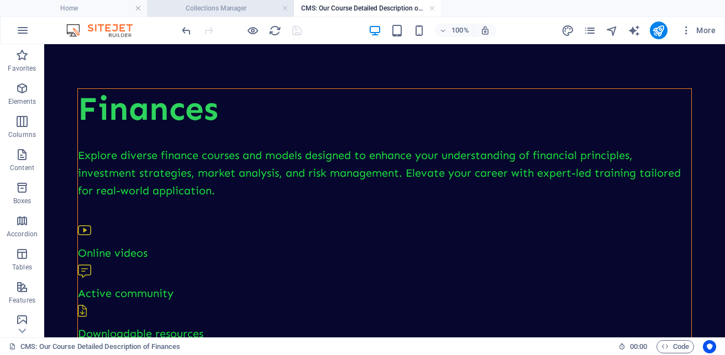
click at [220, 4] on h4 "Collections Manager" at bounding box center [220, 8] width 147 height 12
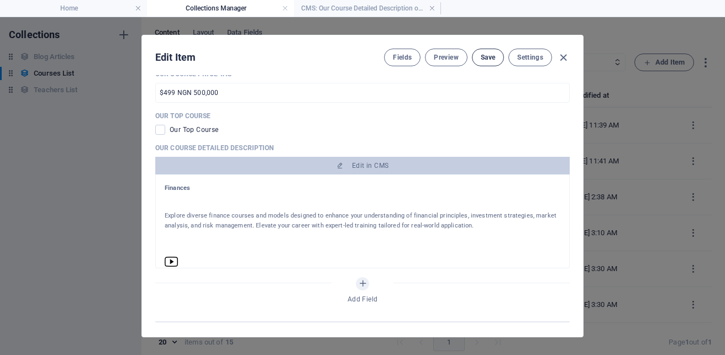
click at [483, 60] on span "Save" at bounding box center [487, 57] width 14 height 9
click at [560, 57] on icon "button" at bounding box center [563, 57] width 13 height 13
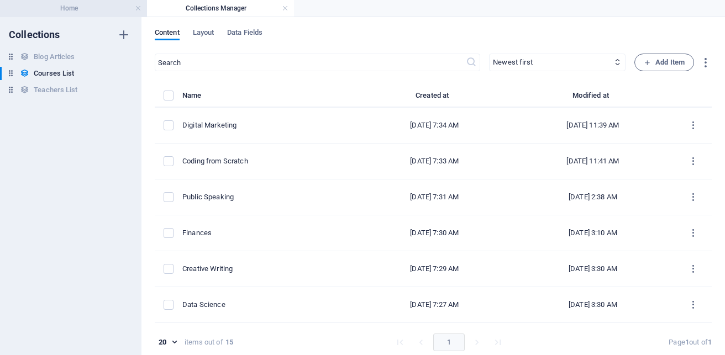
click at [75, 9] on h4 "Home" at bounding box center [73, 8] width 147 height 12
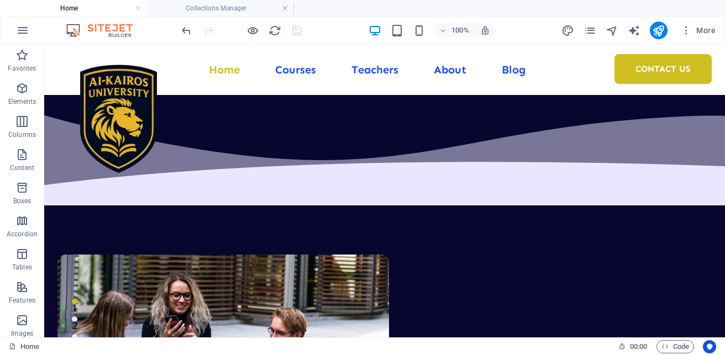
scroll to position [1367, 0]
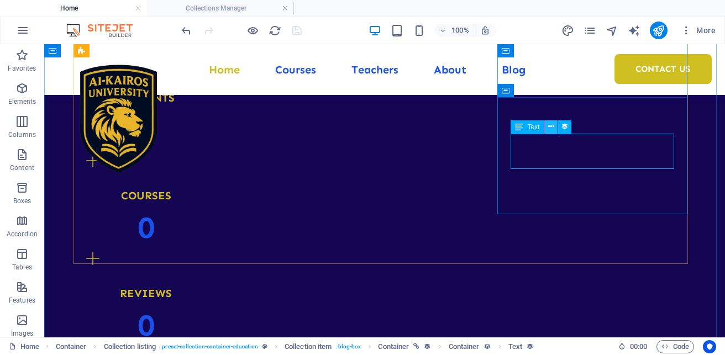
click at [552, 131] on icon at bounding box center [551, 127] width 6 height 12
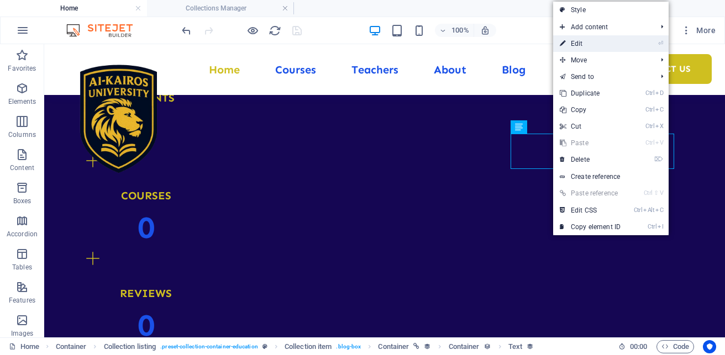
click at [581, 44] on link "⏎ Edit" at bounding box center [590, 43] width 74 height 17
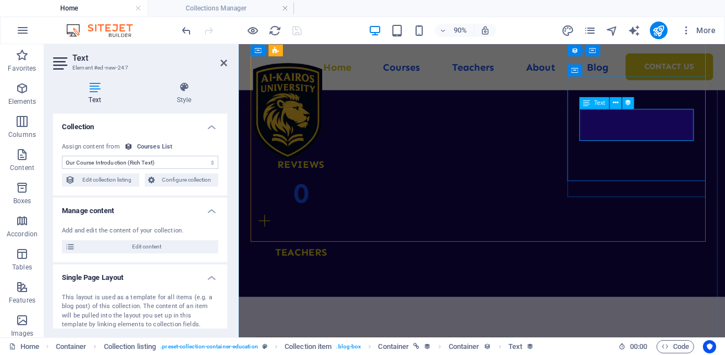
scroll to position [1493, 0]
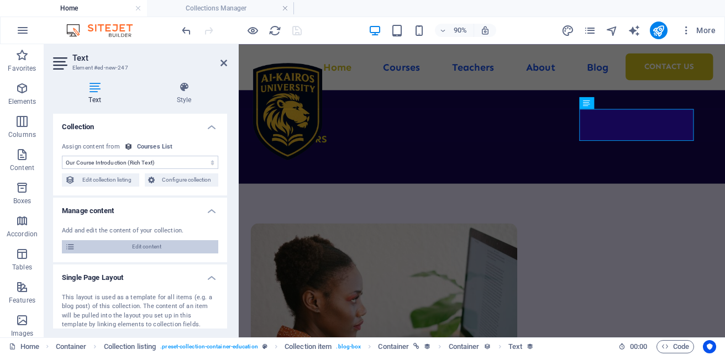
click at [168, 247] on span "Edit content" at bounding box center [146, 246] width 136 height 13
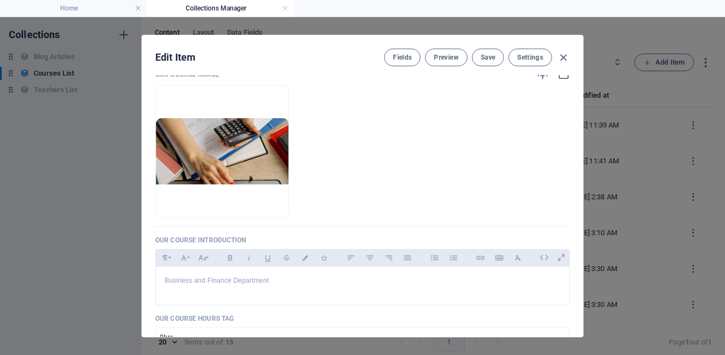
scroll to position [0, 0]
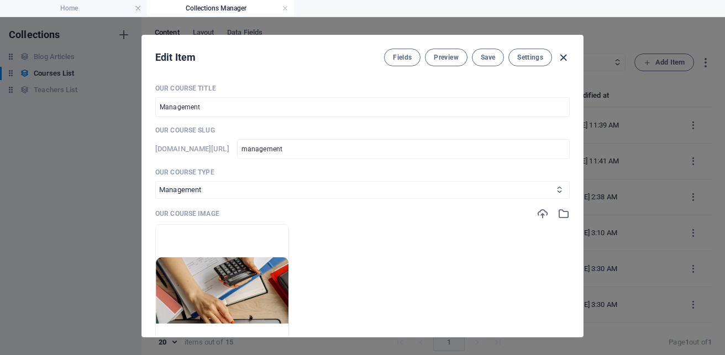
click at [562, 60] on icon "button" at bounding box center [563, 57] width 13 height 13
